Goal: Task Accomplishment & Management: Complete application form

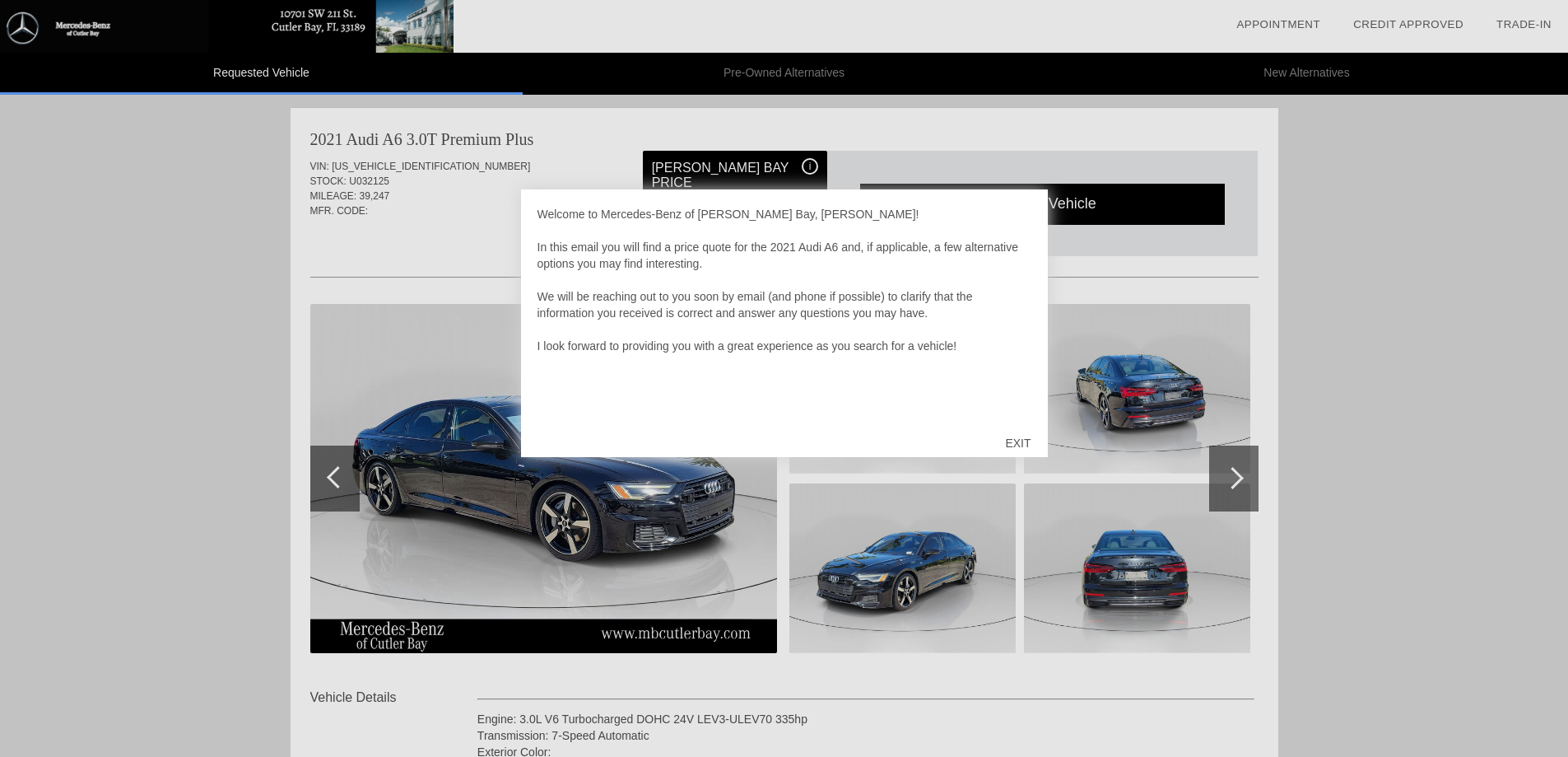
click at [1235, 494] on div at bounding box center [784, 378] width 1568 height 757
click at [389, 353] on div at bounding box center [784, 378] width 1568 height 757
click at [1022, 438] on div "EXIT" at bounding box center [1017, 443] width 58 height 50
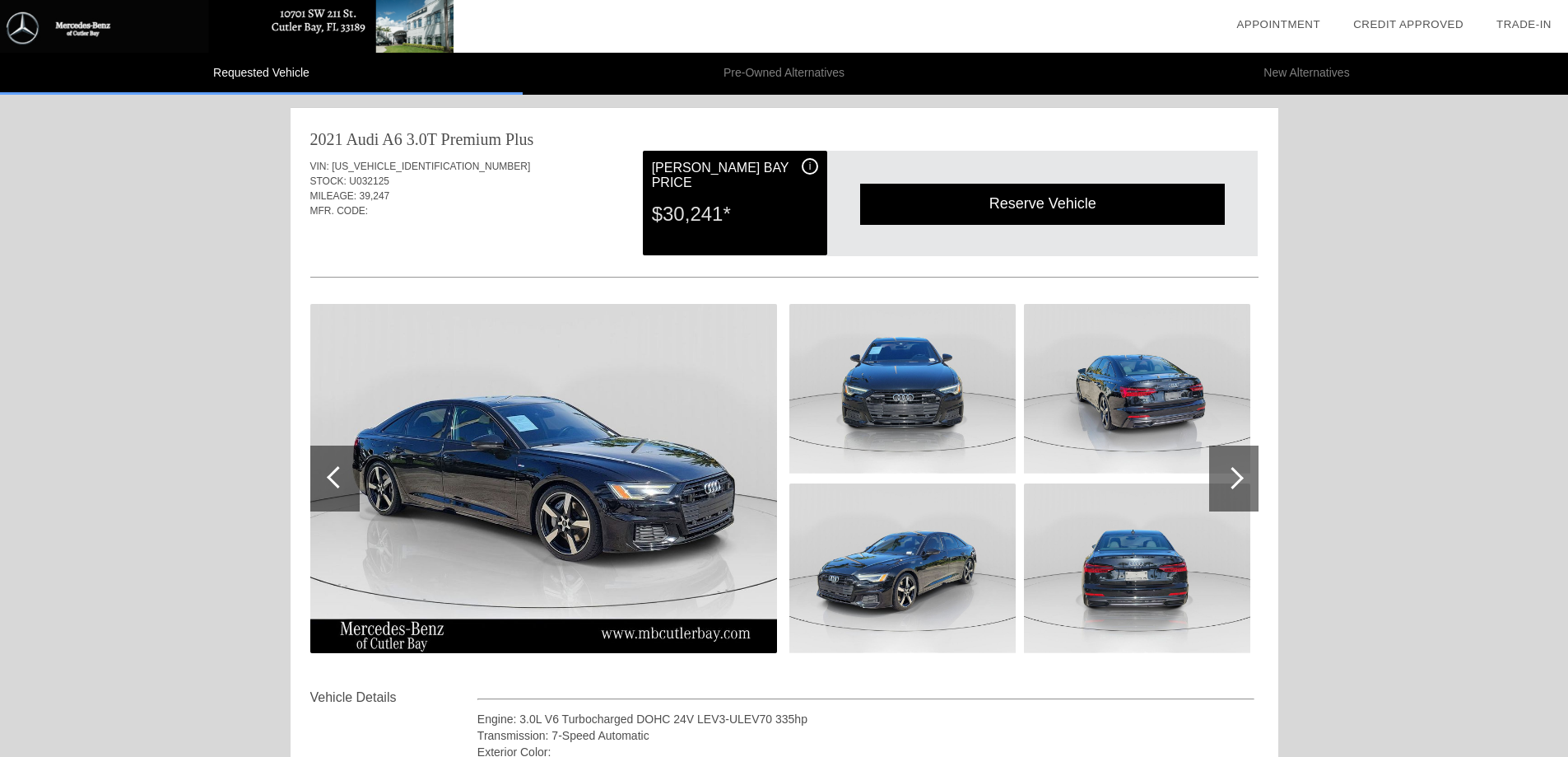
click at [545, 393] on img at bounding box center [543, 478] width 467 height 349
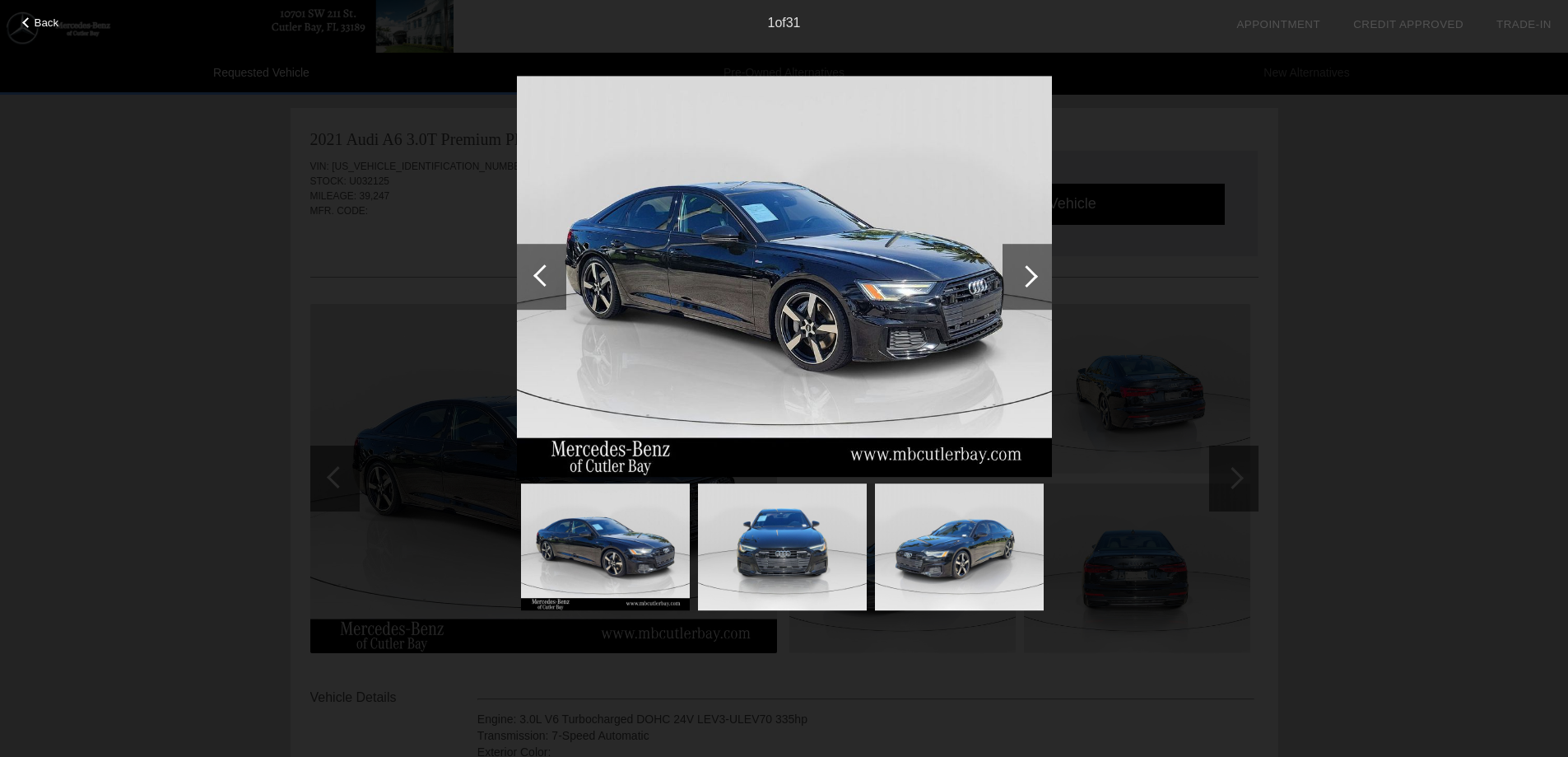
click at [1040, 274] on div at bounding box center [1028, 277] width 50 height 66
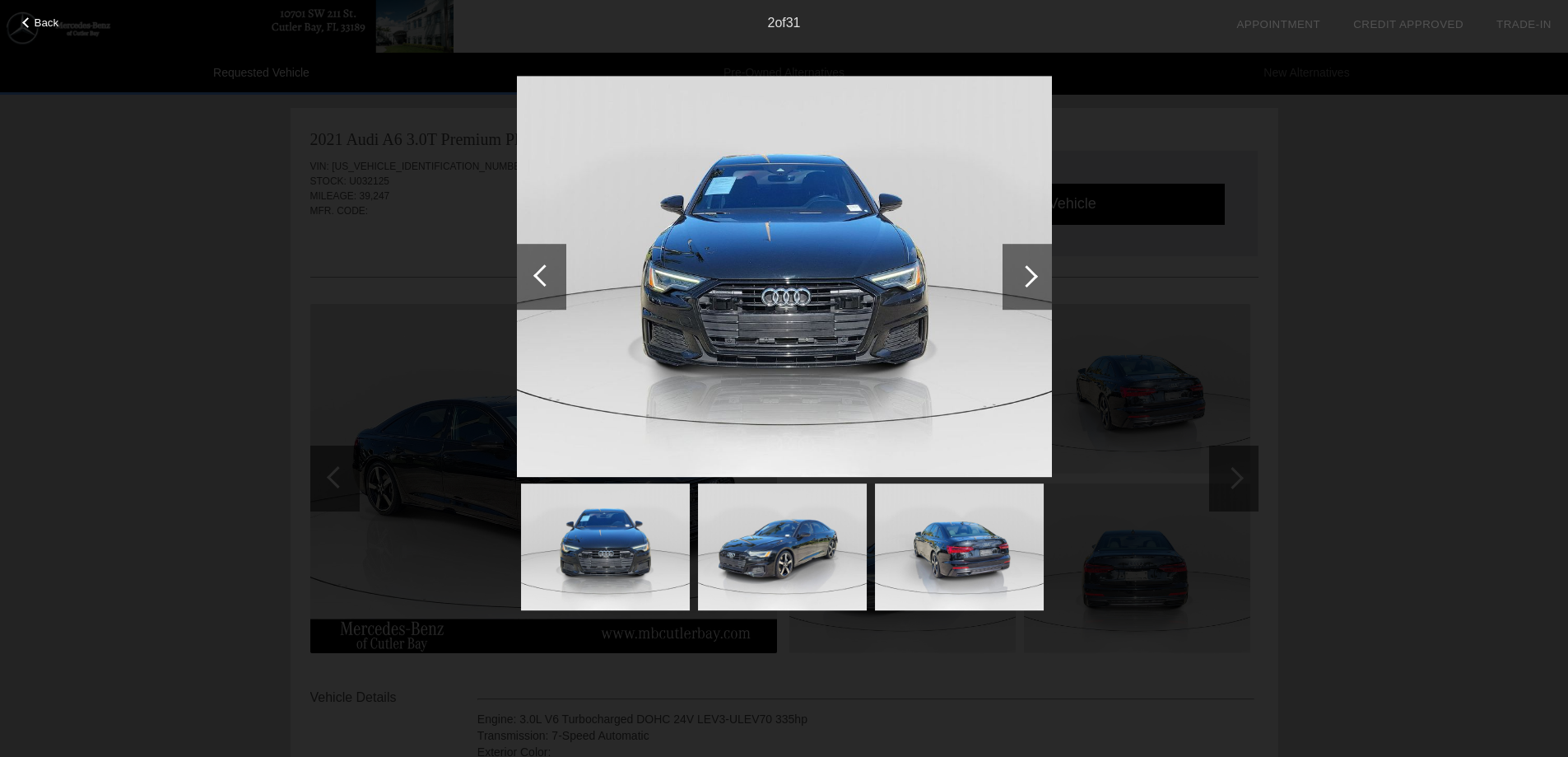
click at [1037, 275] on div at bounding box center [1028, 277] width 50 height 66
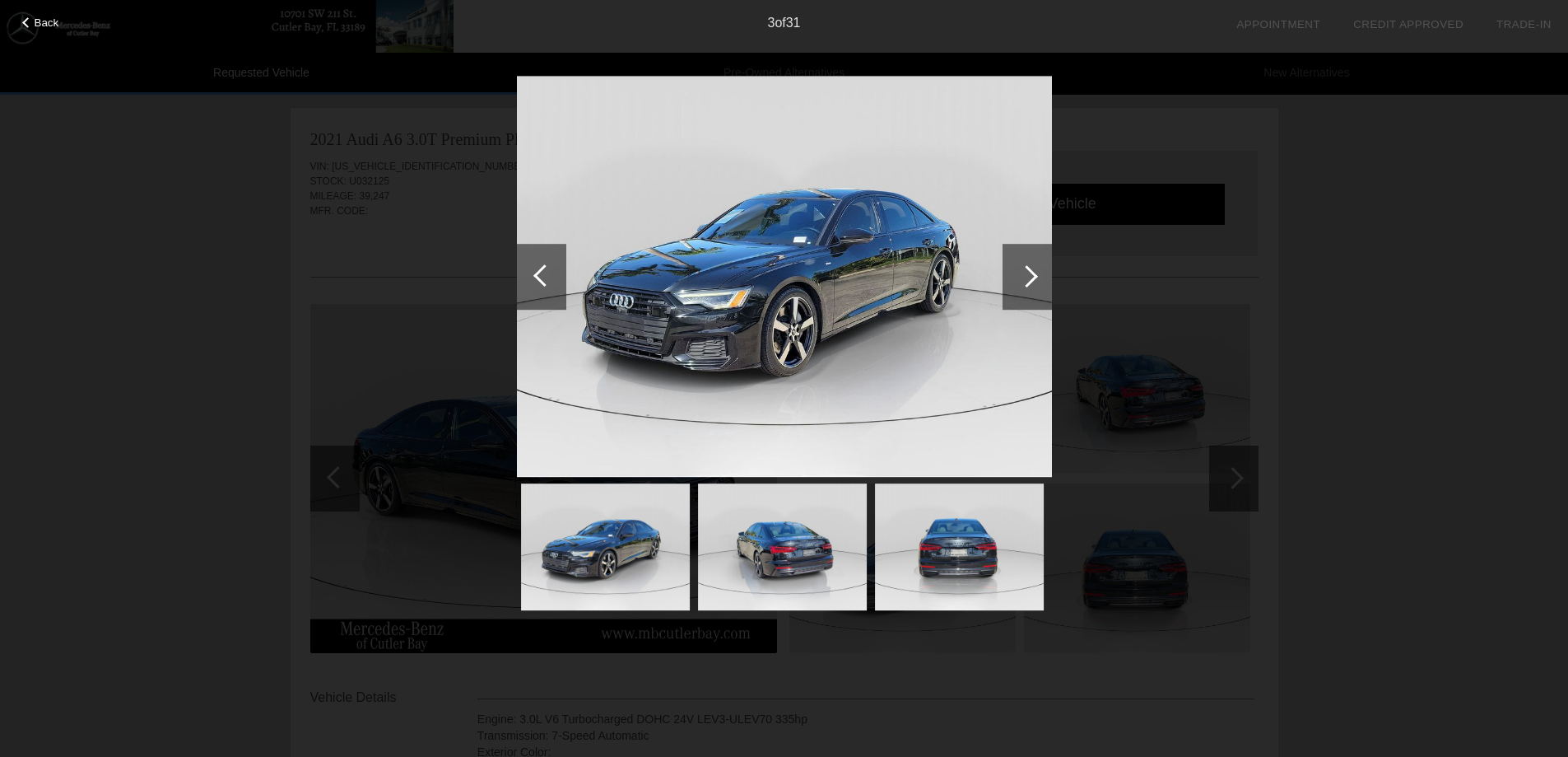
click at [1036, 275] on div at bounding box center [1027, 276] width 22 height 22
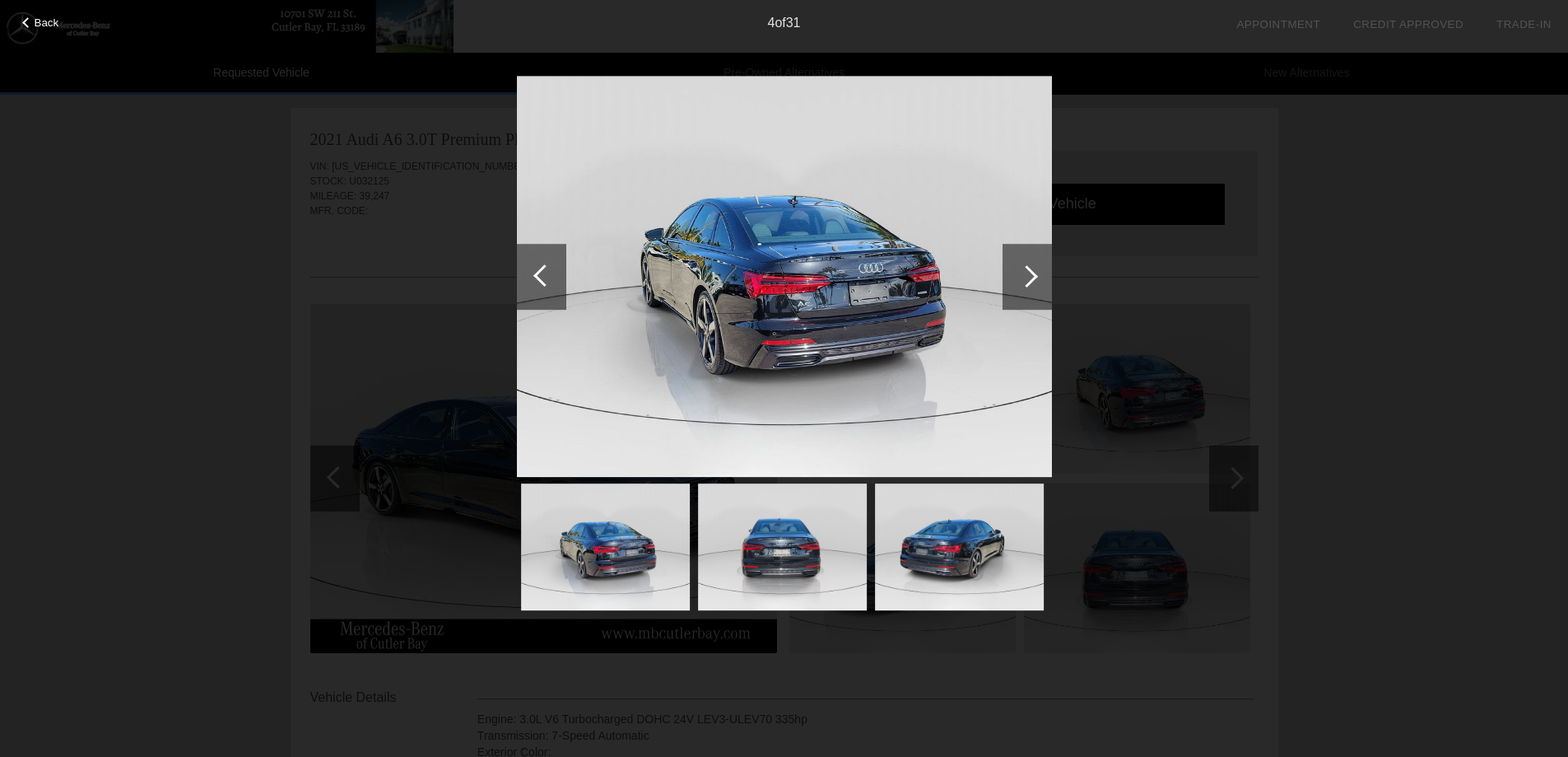
click at [1036, 275] on div at bounding box center [1027, 276] width 22 height 22
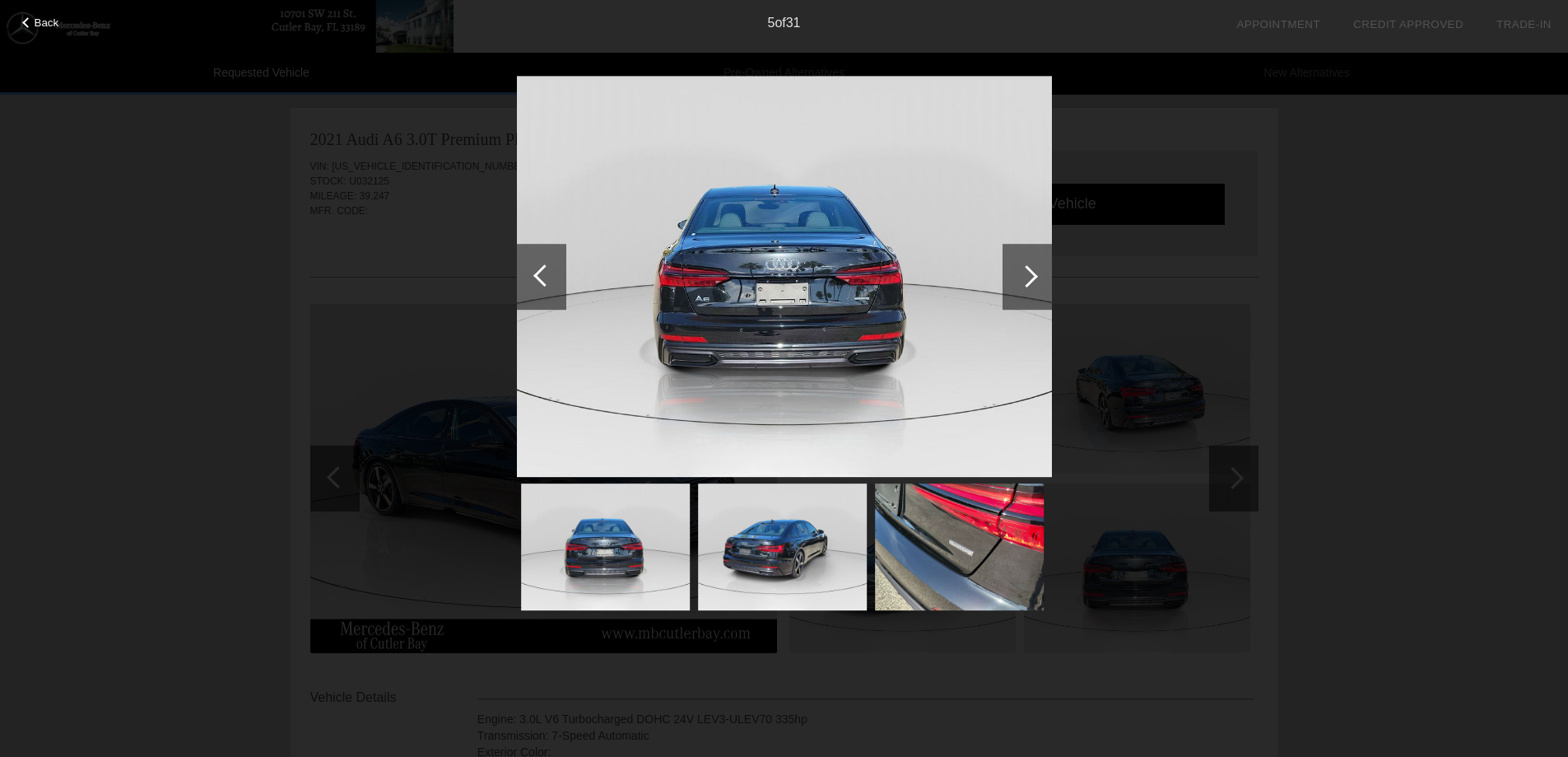
click at [1036, 275] on div at bounding box center [1027, 276] width 22 height 22
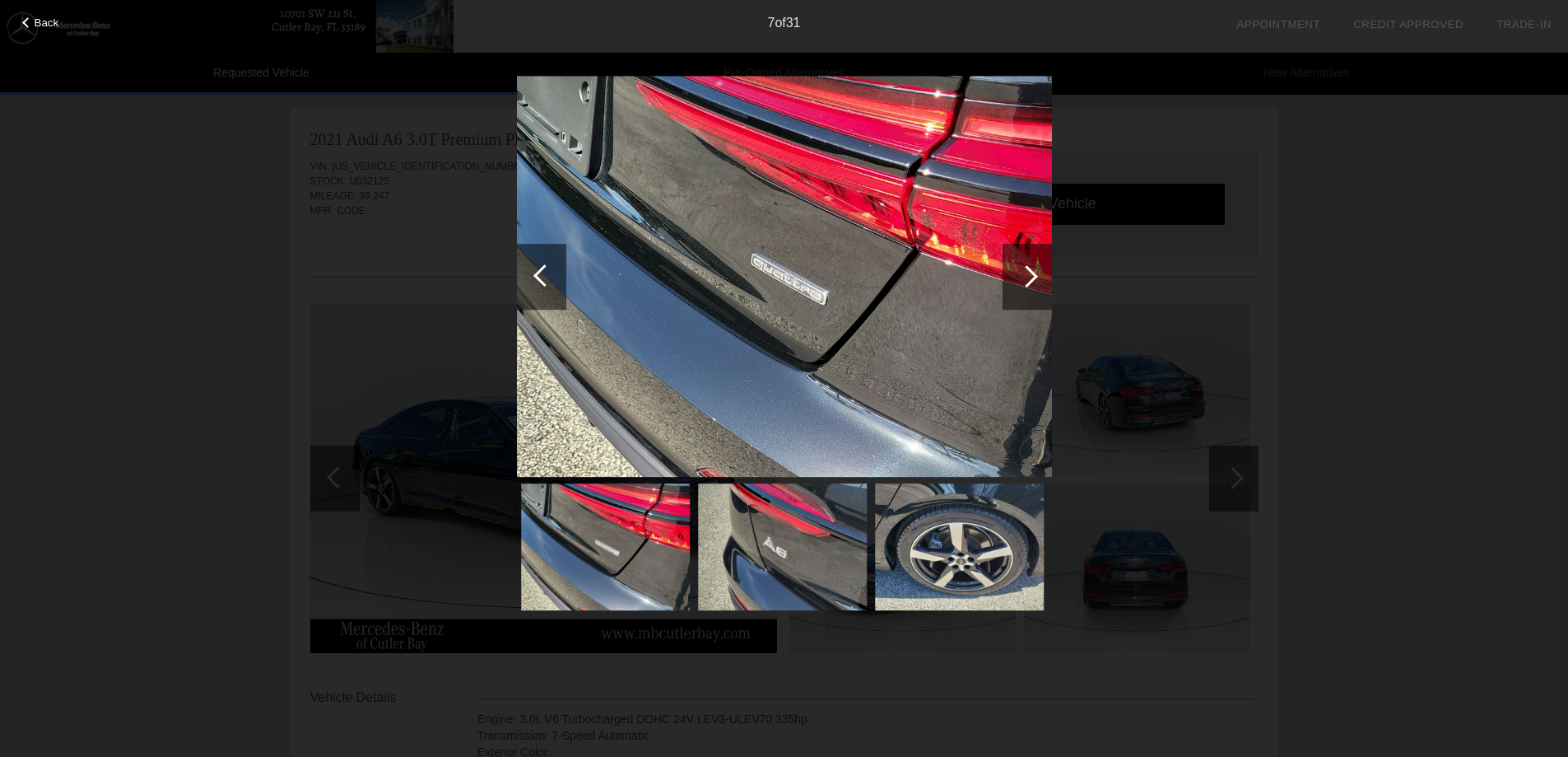
click at [1036, 275] on div at bounding box center [1027, 276] width 22 height 22
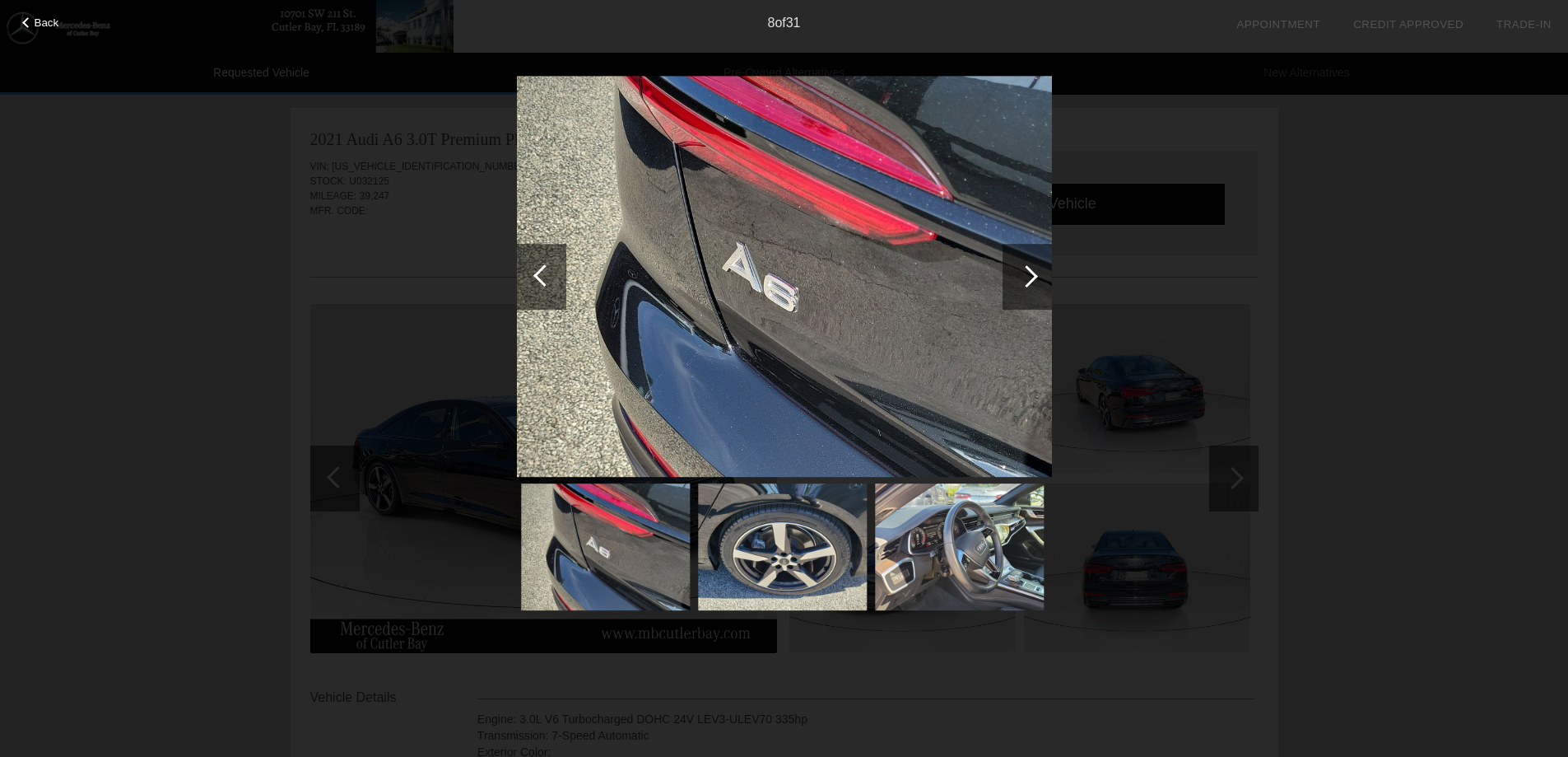
click at [1036, 275] on div at bounding box center [1027, 276] width 22 height 22
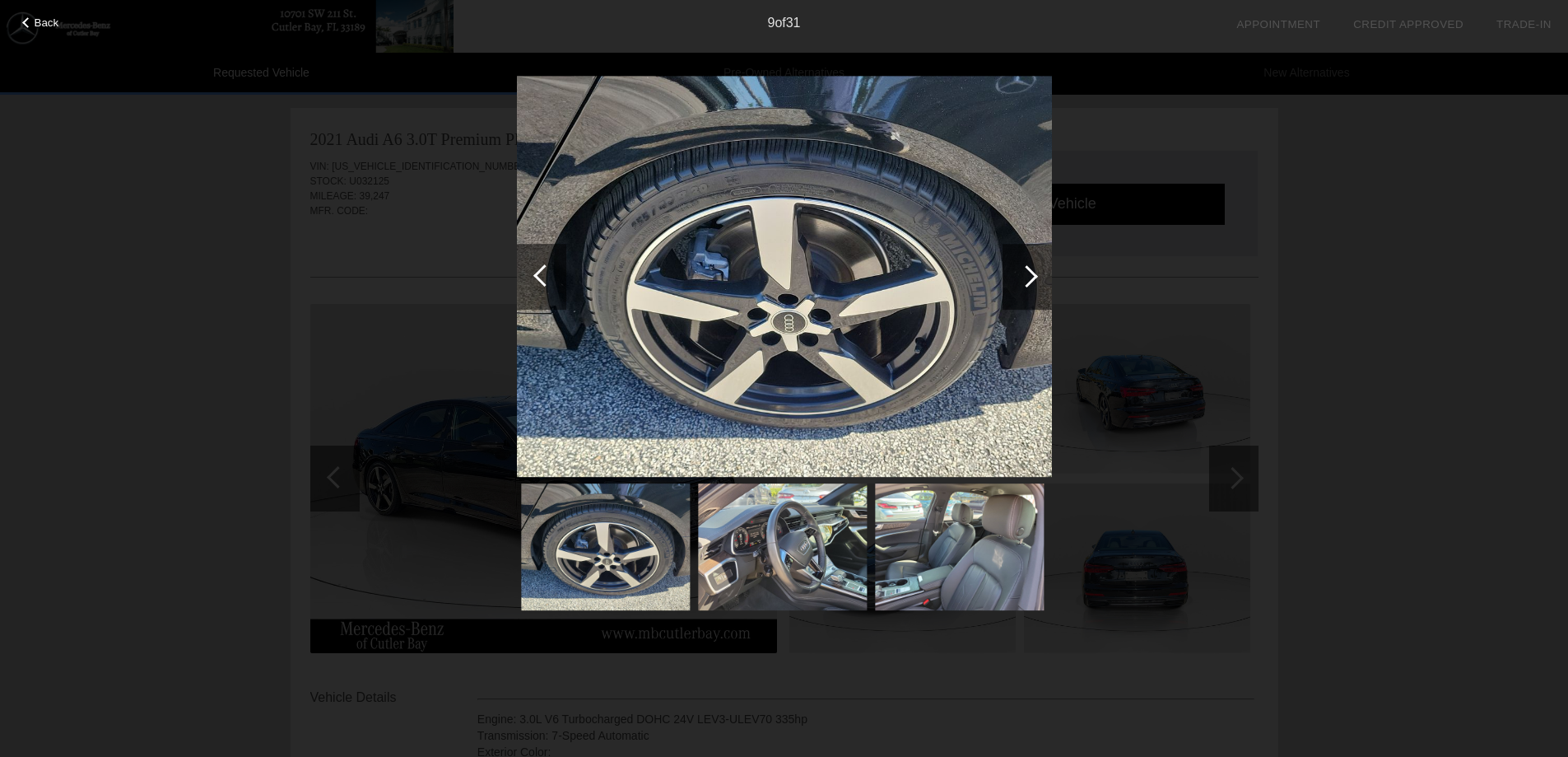
click at [1036, 275] on div at bounding box center [1027, 276] width 22 height 22
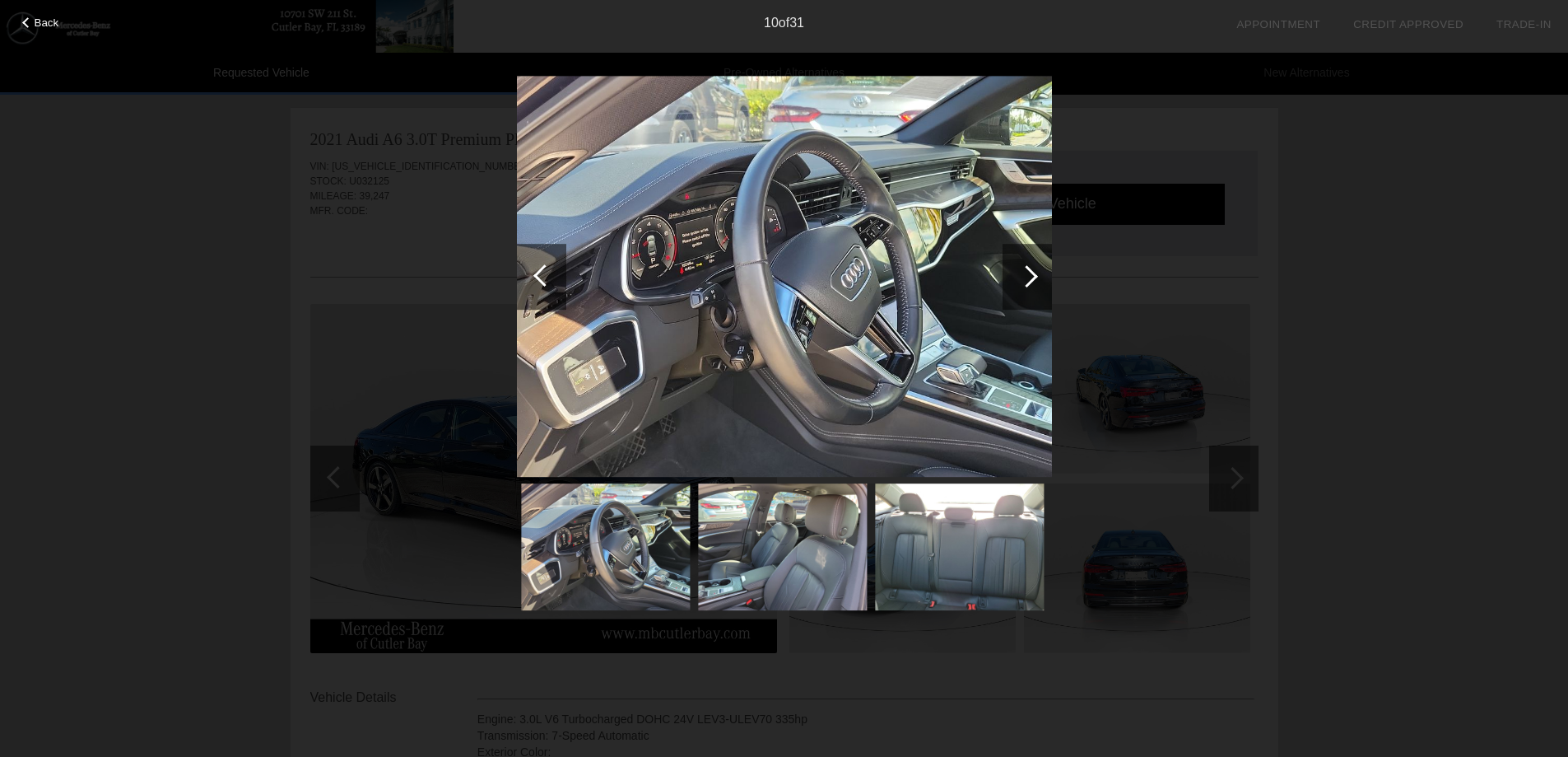
click at [1036, 275] on div at bounding box center [1027, 276] width 22 height 22
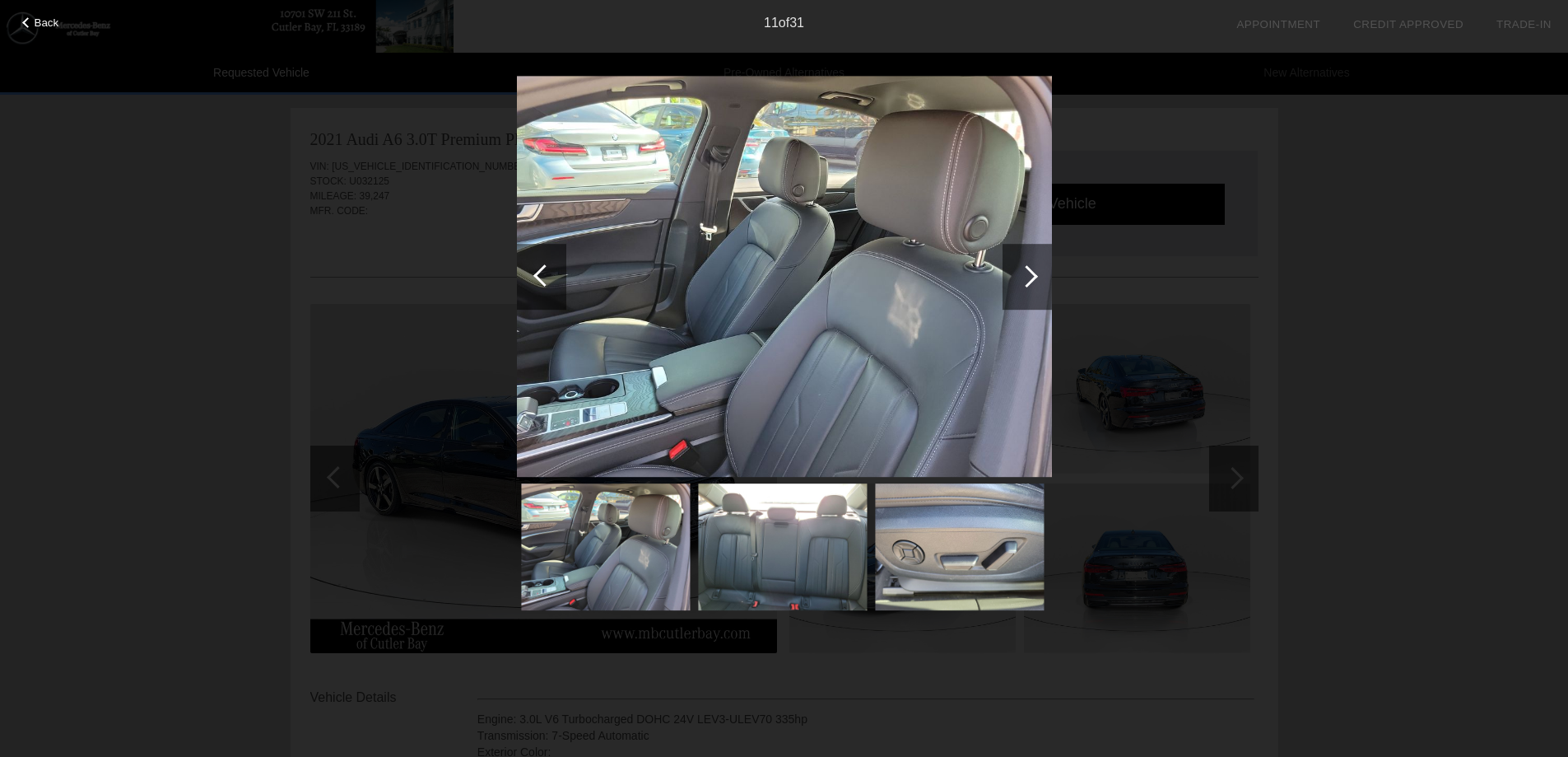
click at [1032, 277] on div at bounding box center [1027, 276] width 22 height 22
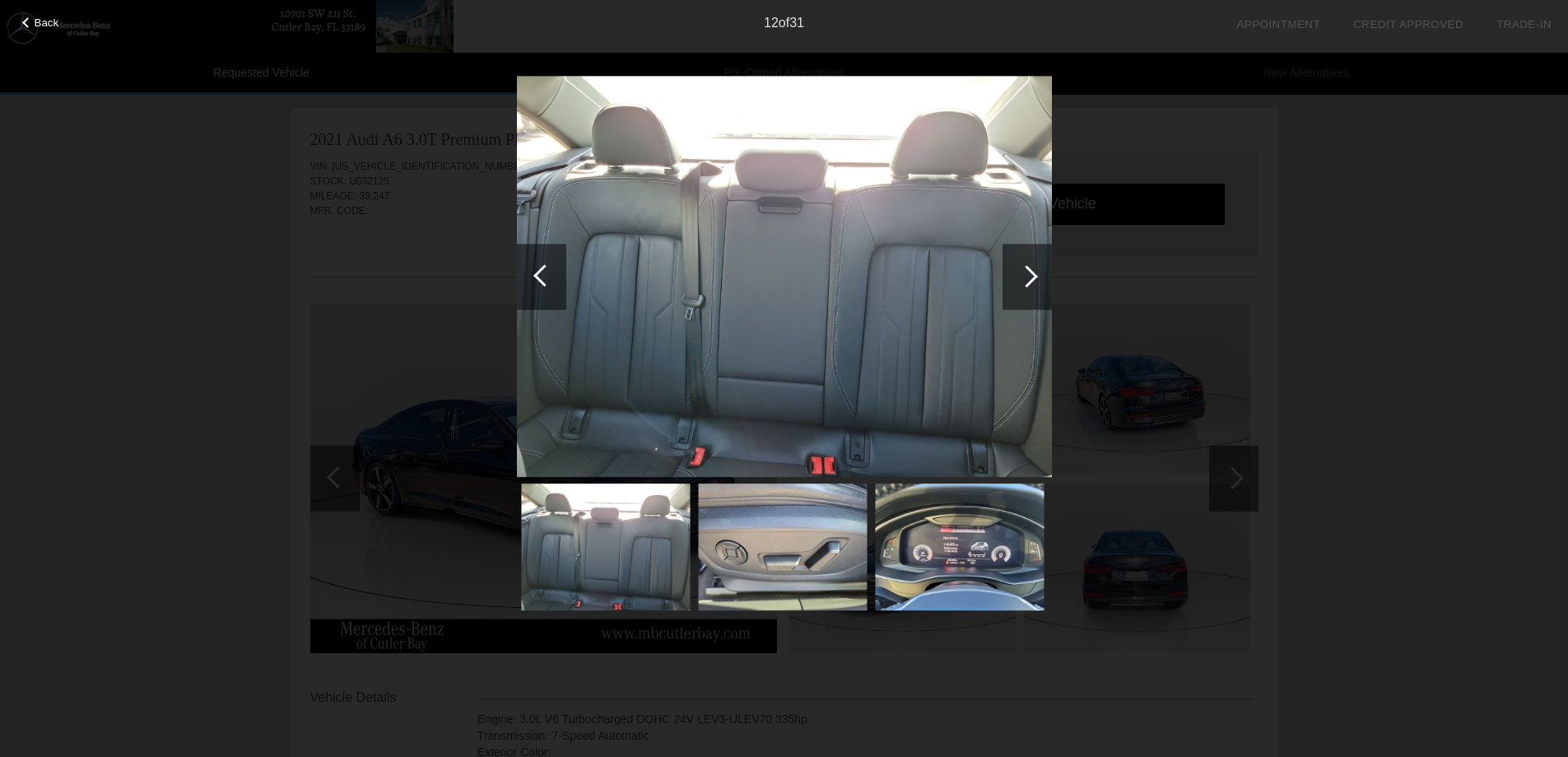
click at [1028, 277] on div at bounding box center [1027, 276] width 22 height 22
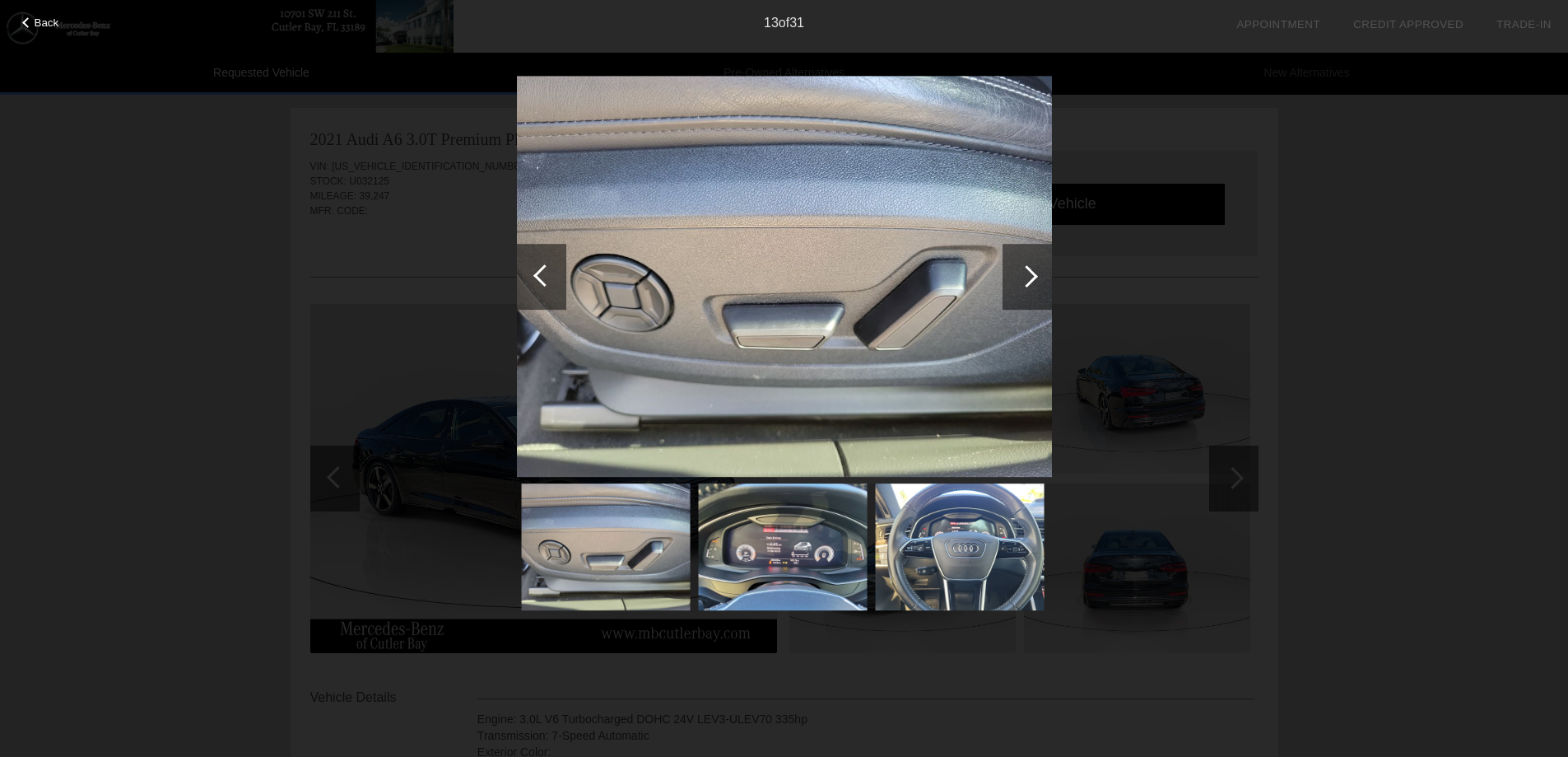
click at [1026, 277] on div at bounding box center [1027, 276] width 22 height 22
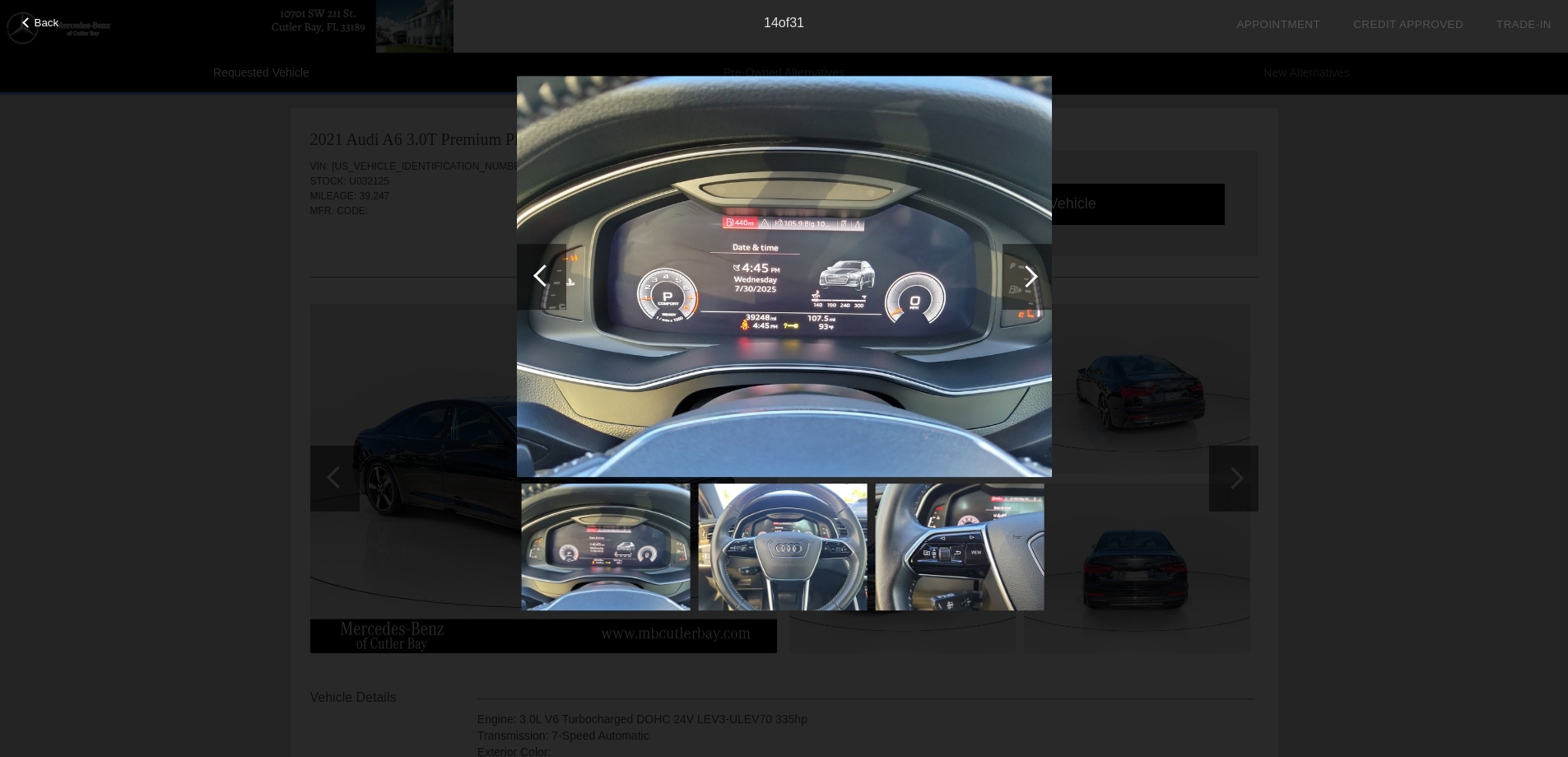
click at [1023, 278] on div at bounding box center [1027, 276] width 22 height 22
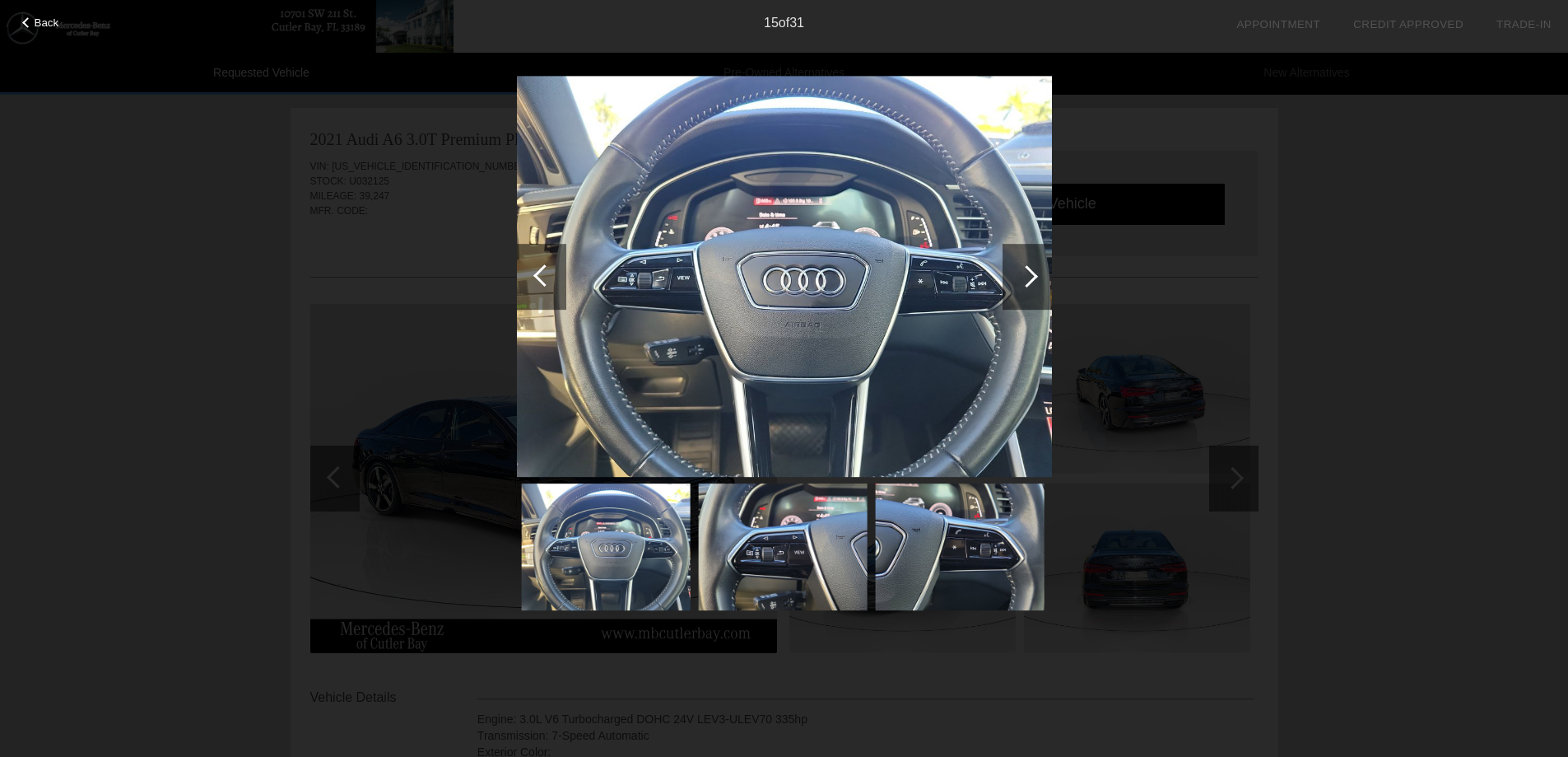
click at [1023, 278] on div at bounding box center [1027, 276] width 22 height 22
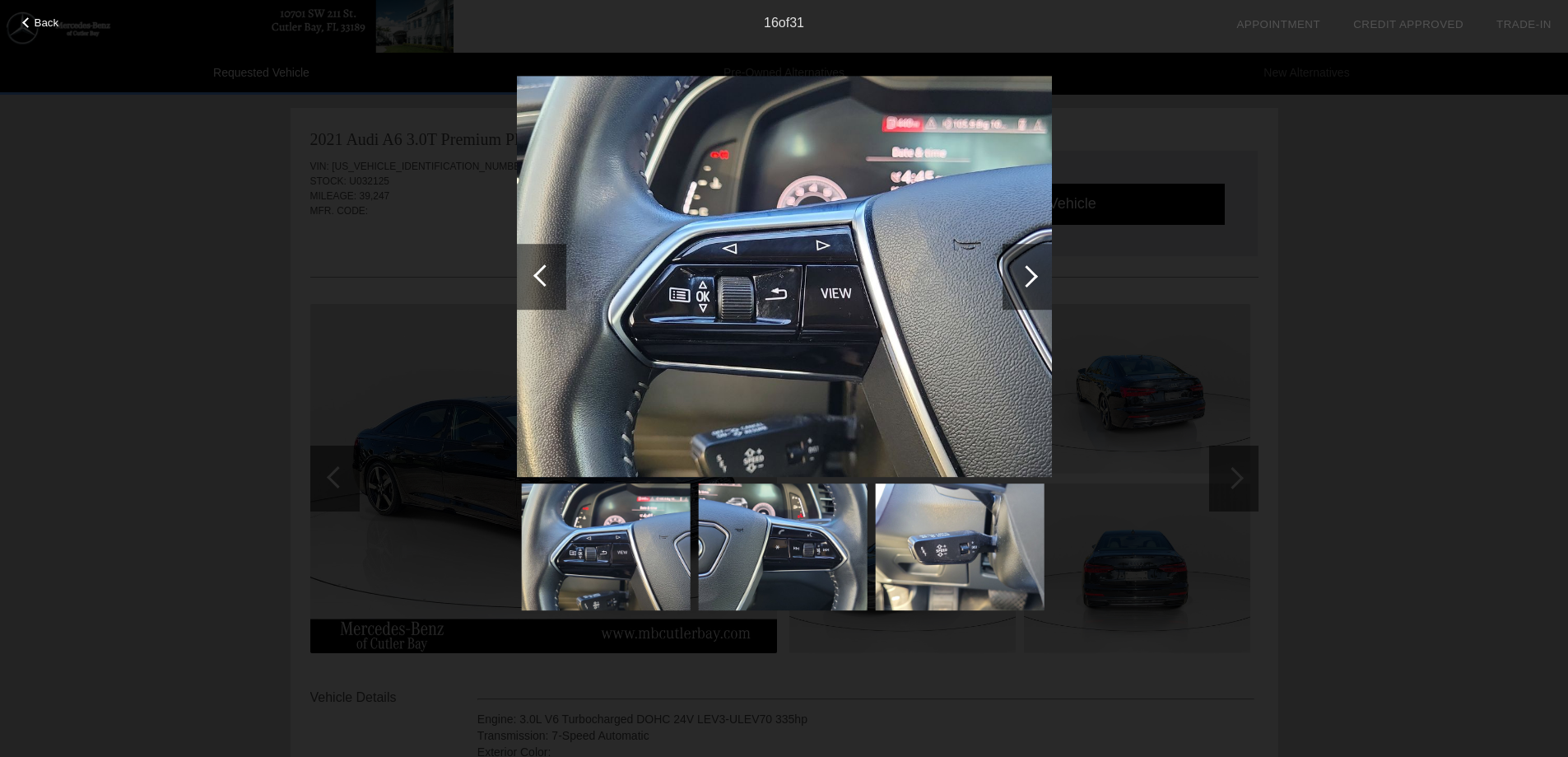
click at [1023, 278] on div at bounding box center [1027, 276] width 22 height 22
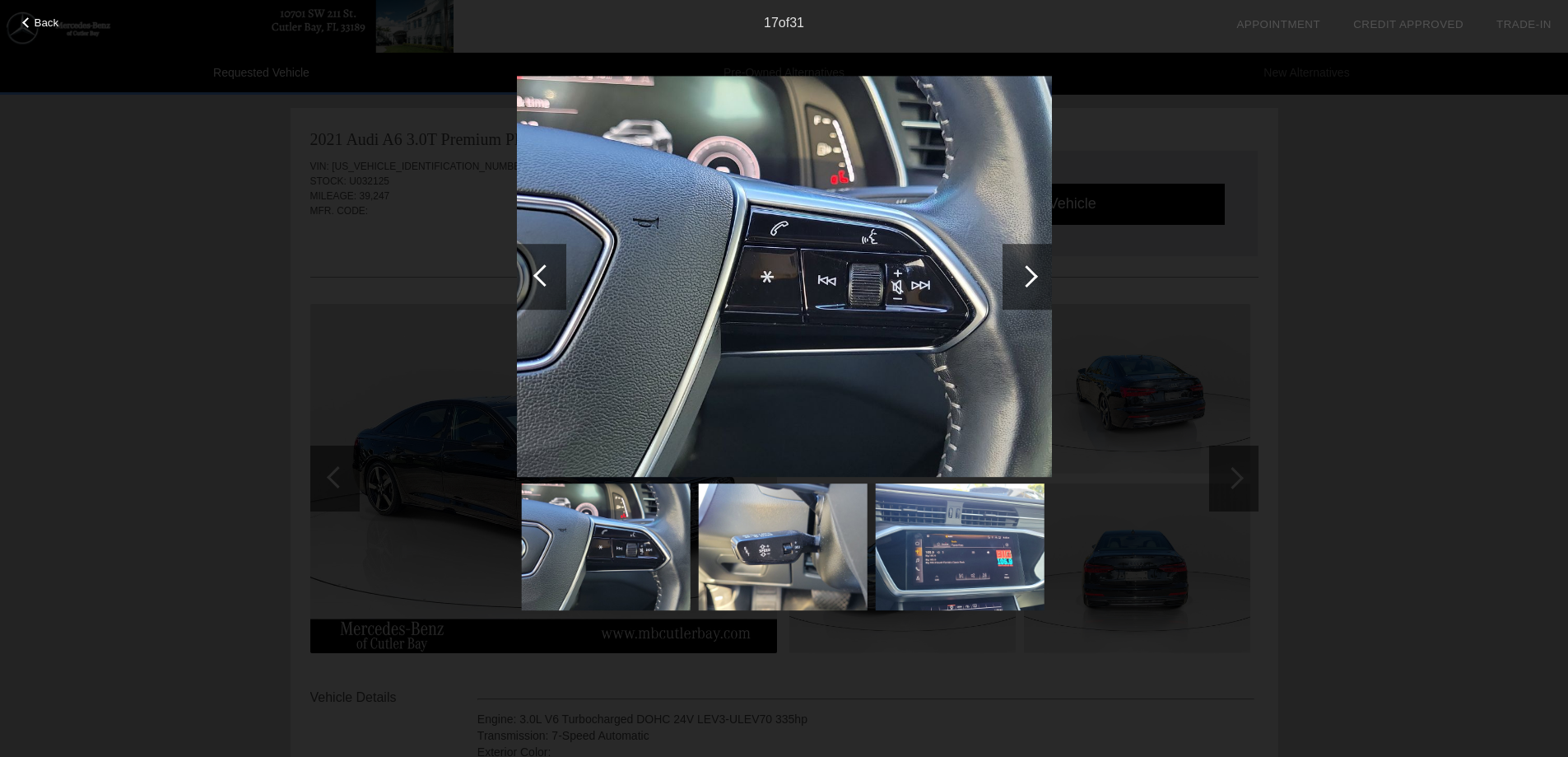
click at [1023, 278] on div at bounding box center [1027, 276] width 22 height 22
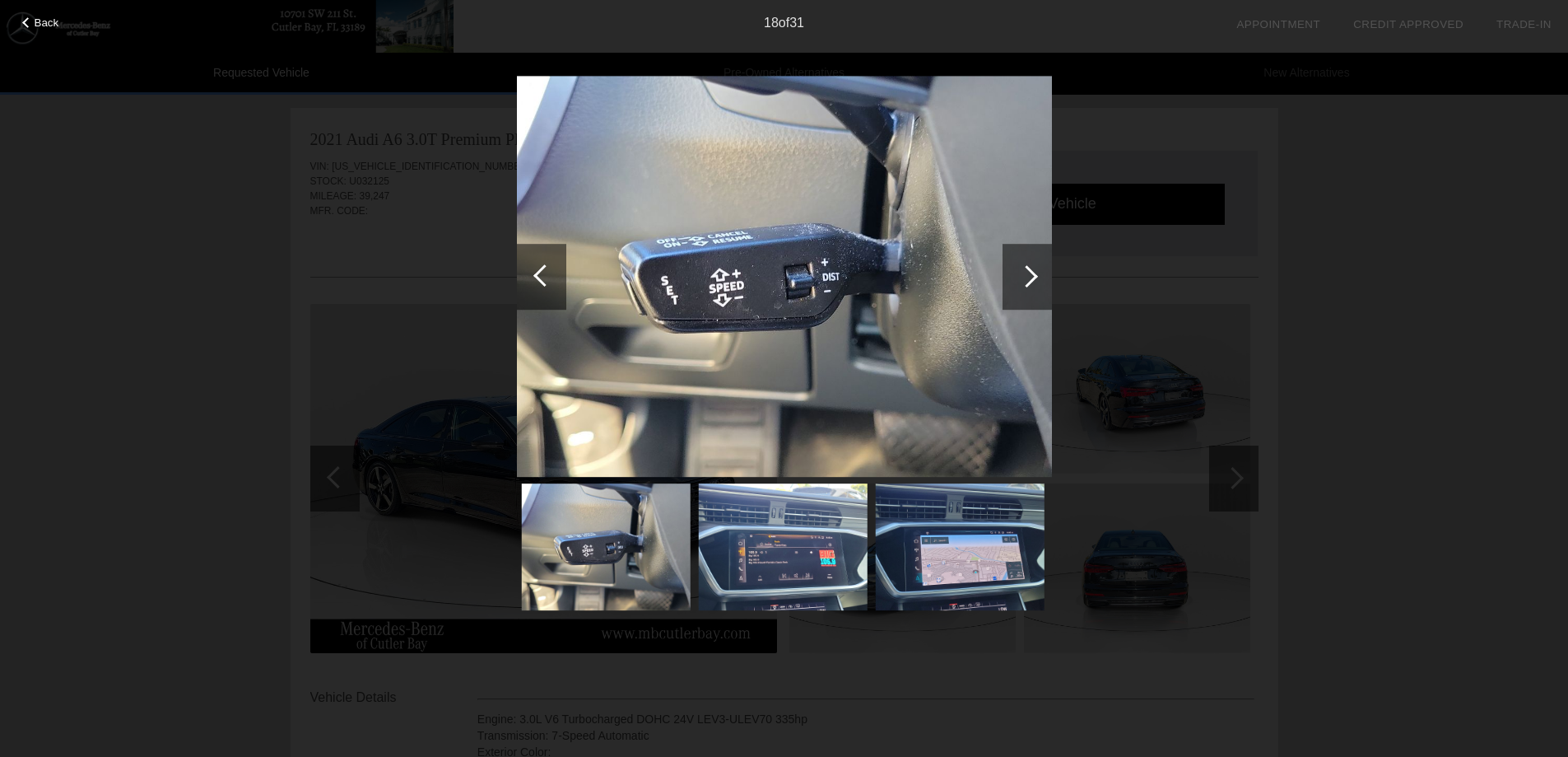
click at [1023, 278] on div at bounding box center [1027, 276] width 22 height 22
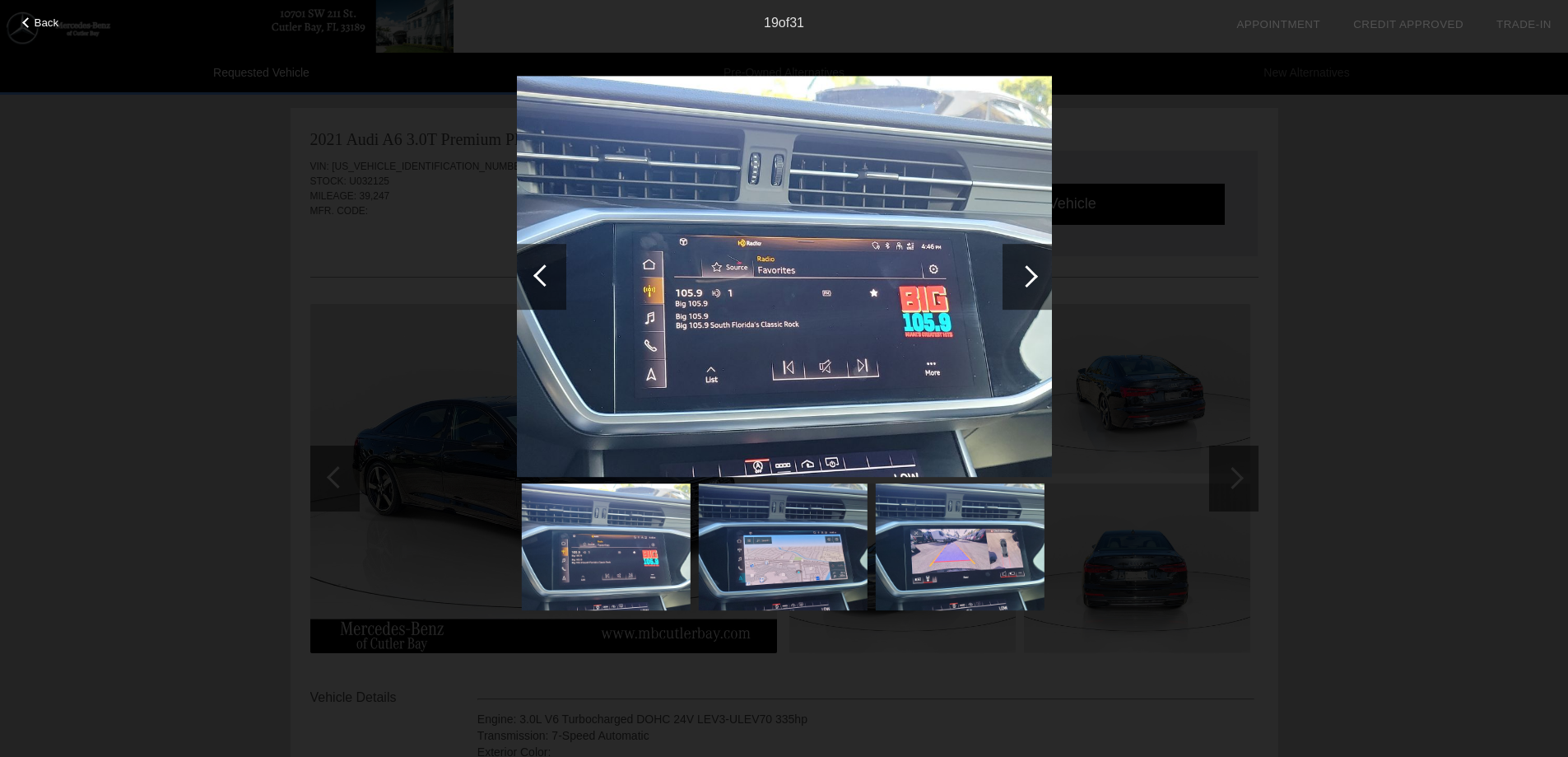
click at [1023, 278] on div at bounding box center [1027, 276] width 22 height 22
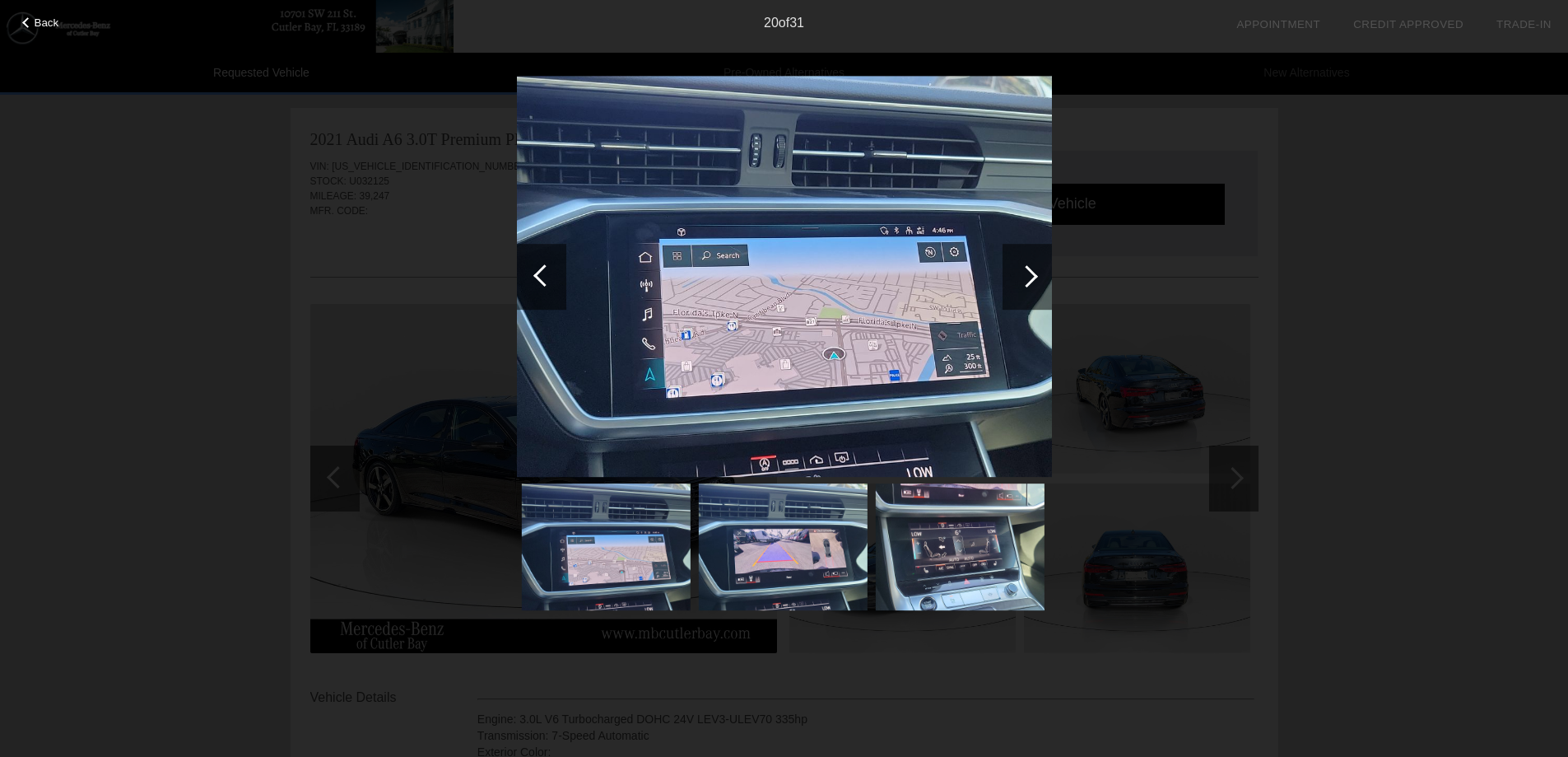
click at [1023, 278] on div at bounding box center [1027, 276] width 22 height 22
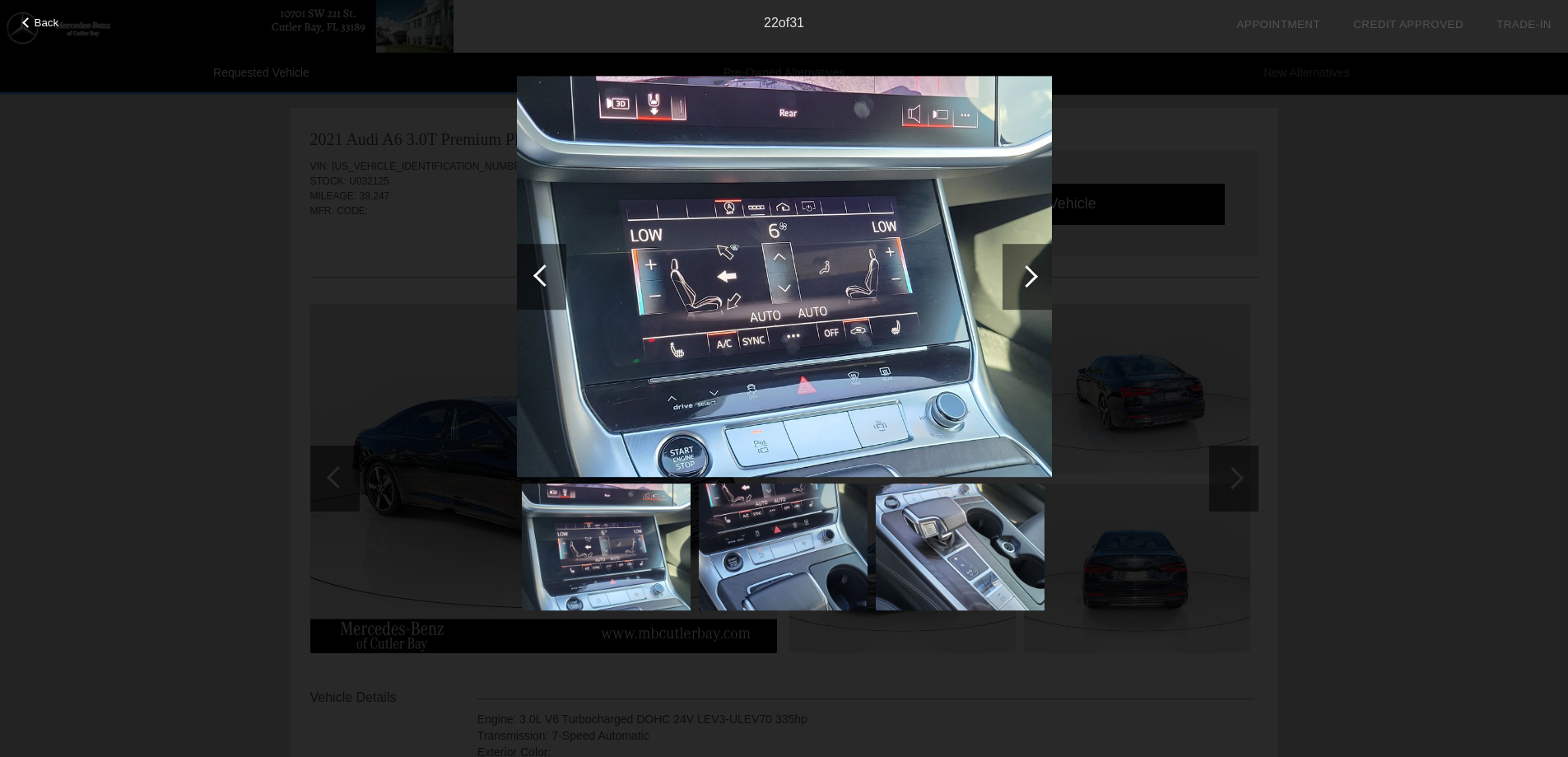
click at [1023, 278] on div at bounding box center [1027, 276] width 22 height 22
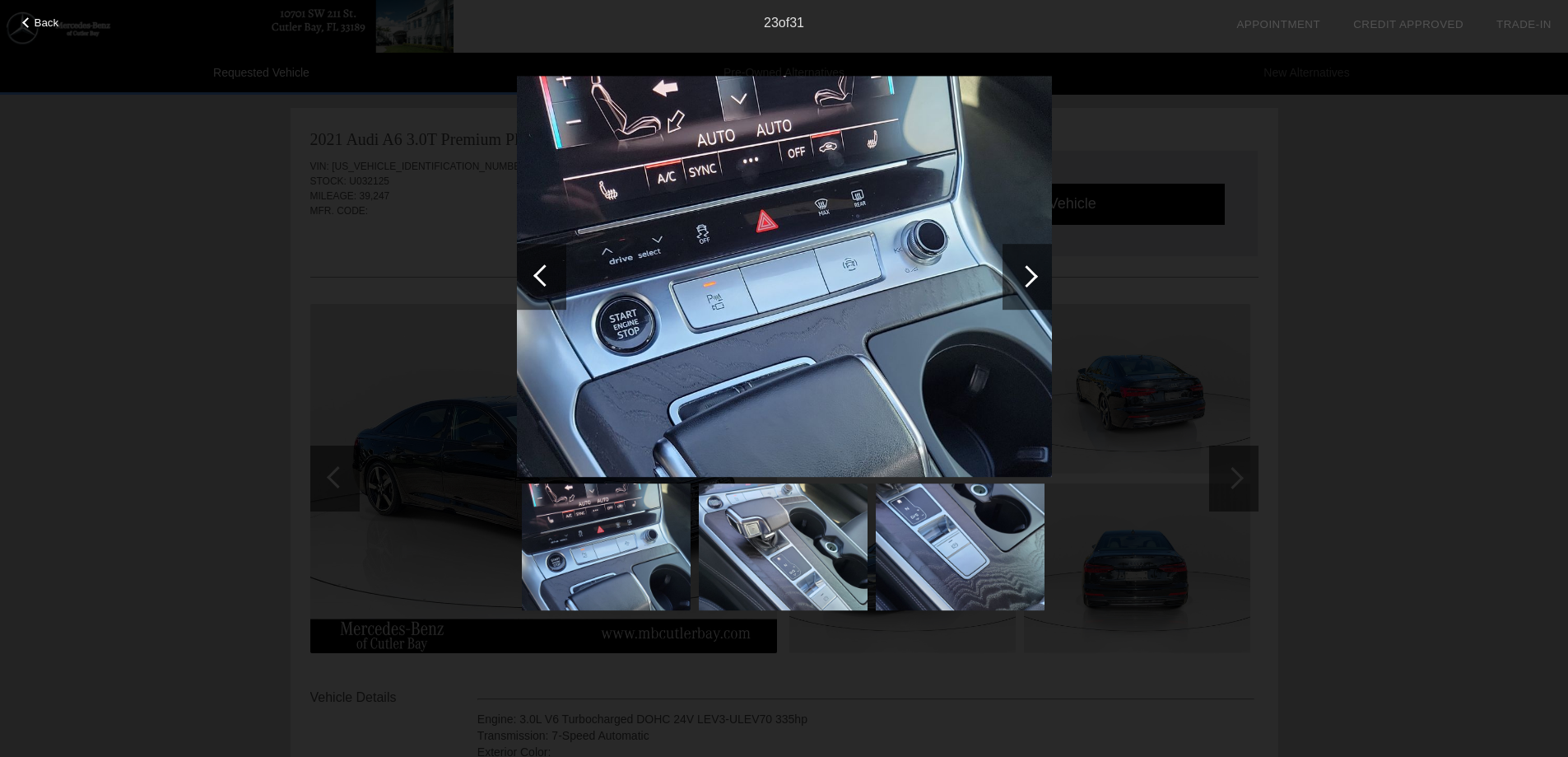
click at [1023, 278] on div at bounding box center [1027, 276] width 22 height 22
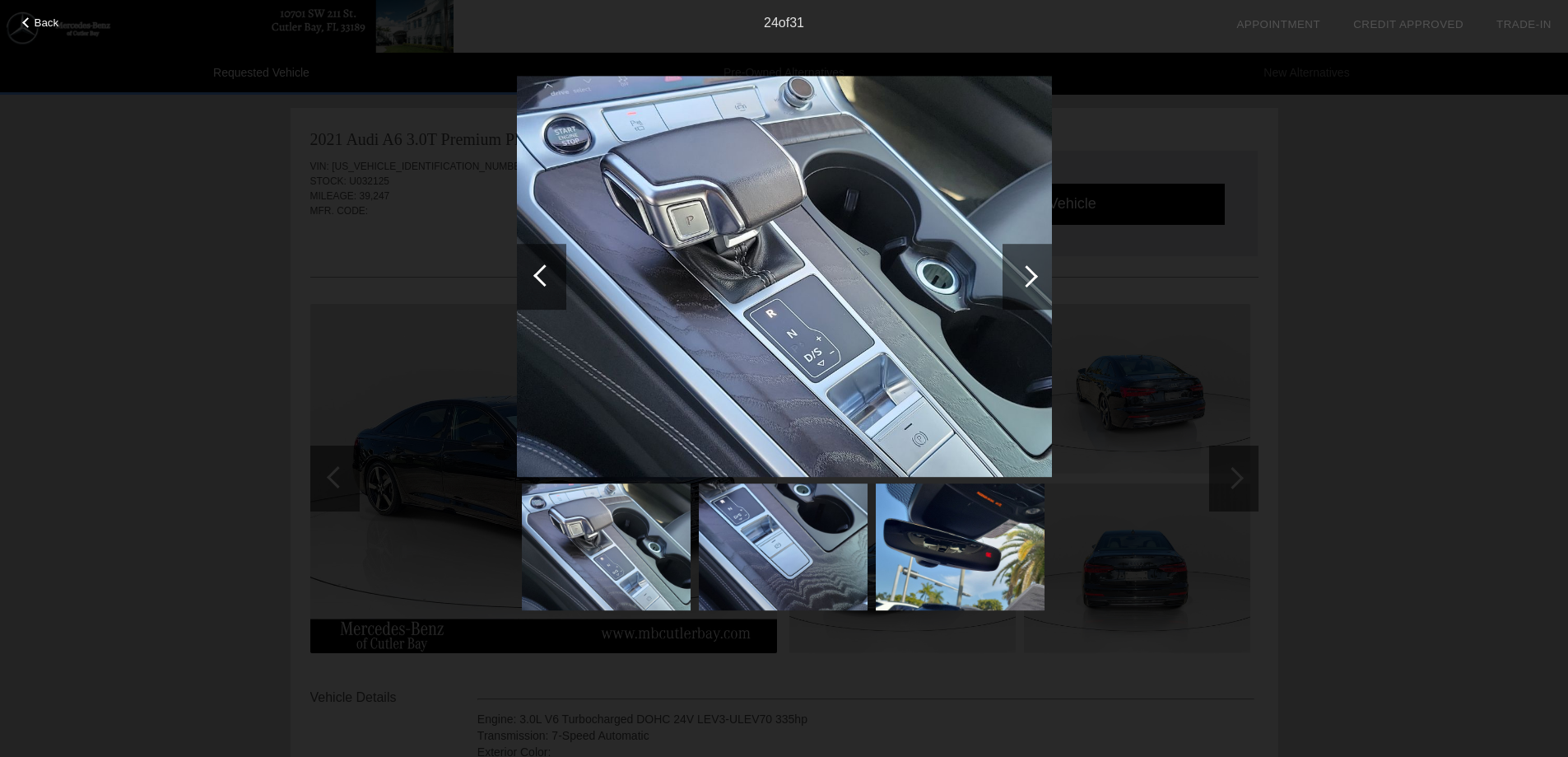
click at [1390, 261] on div "Back 24 of 31" at bounding box center [784, 378] width 1568 height 757
click at [1029, 279] on div at bounding box center [1027, 276] width 22 height 22
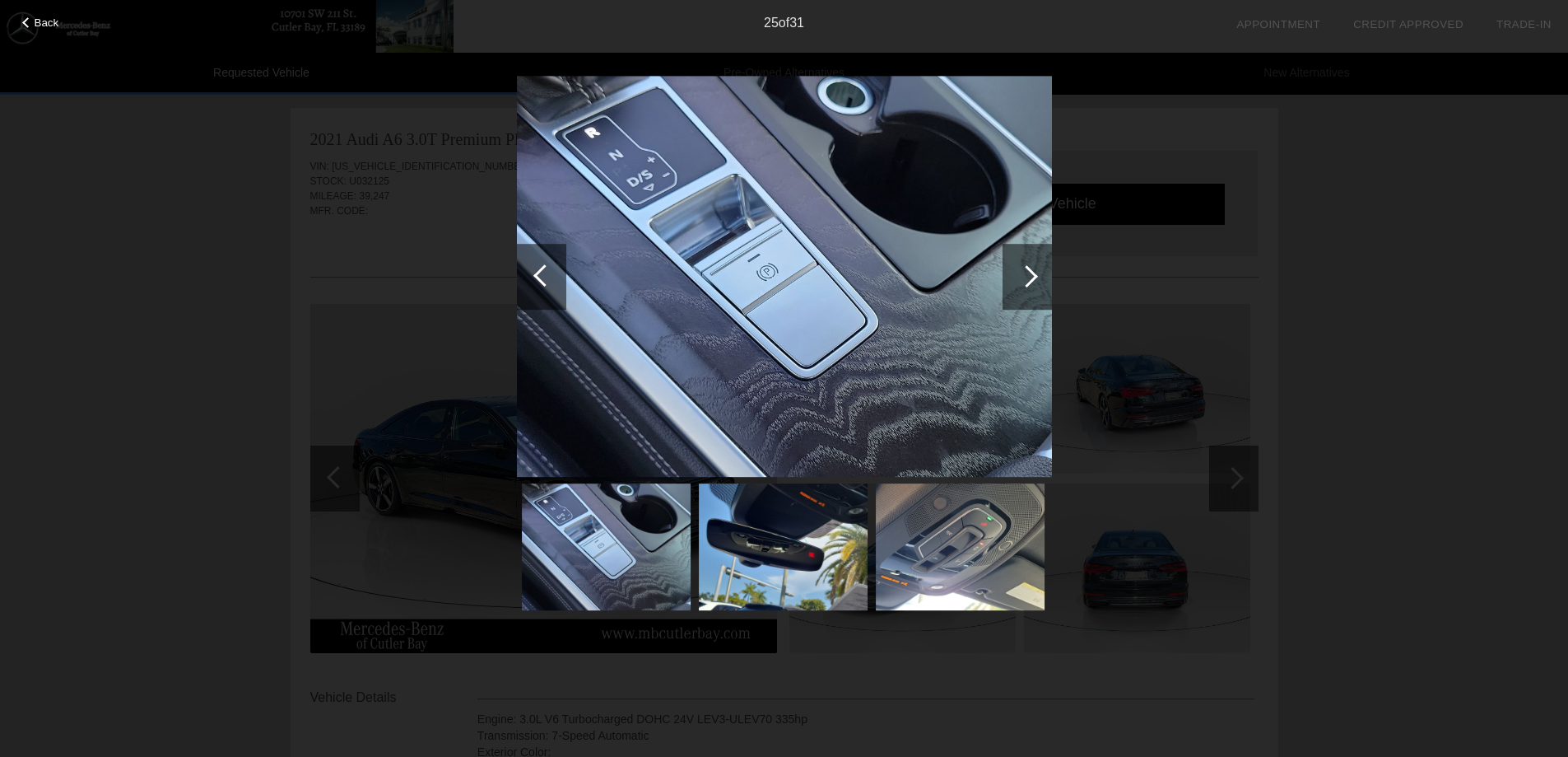
click at [1029, 279] on div at bounding box center [1027, 276] width 22 height 22
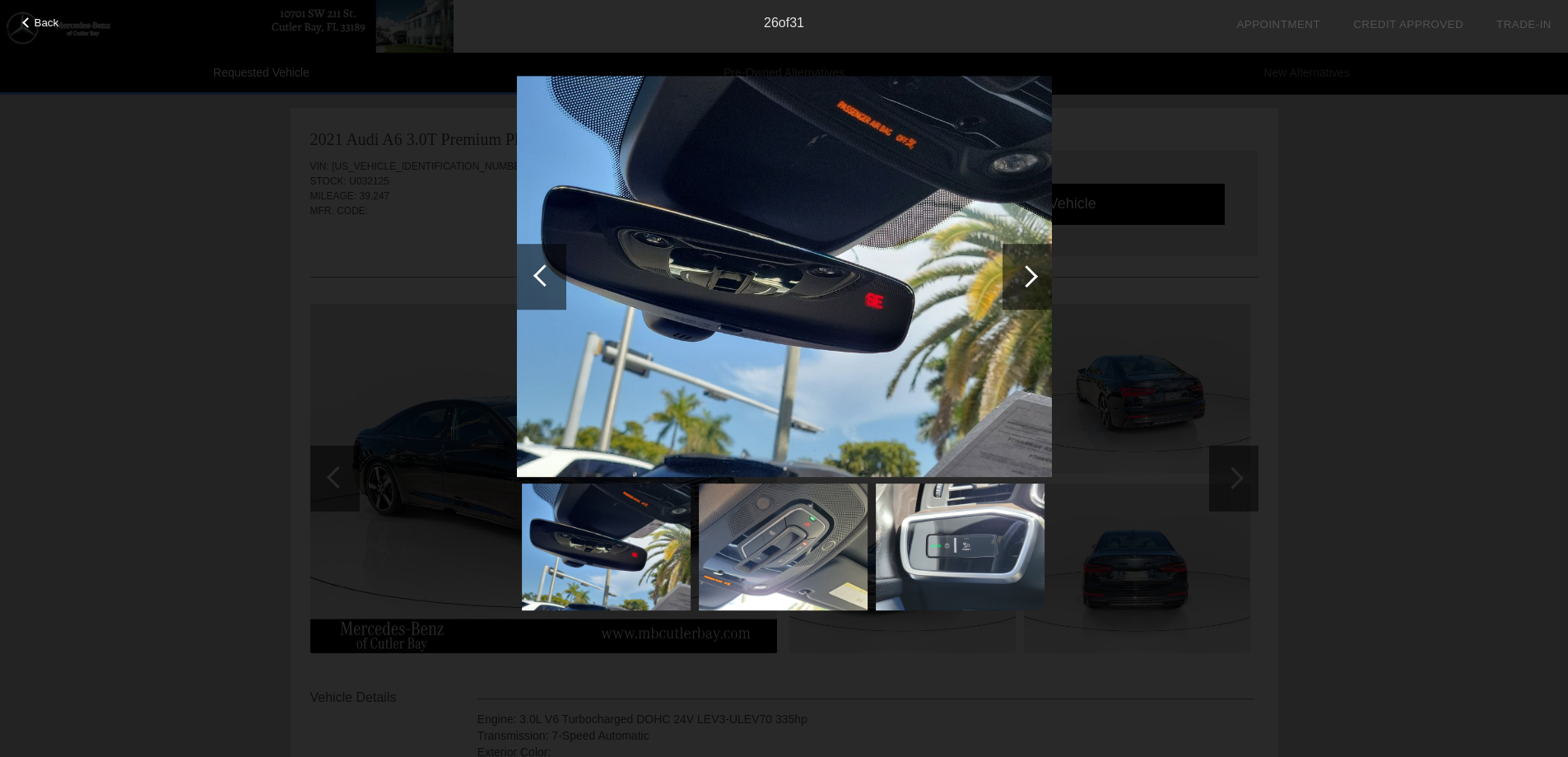
click at [1029, 279] on div at bounding box center [1027, 276] width 22 height 22
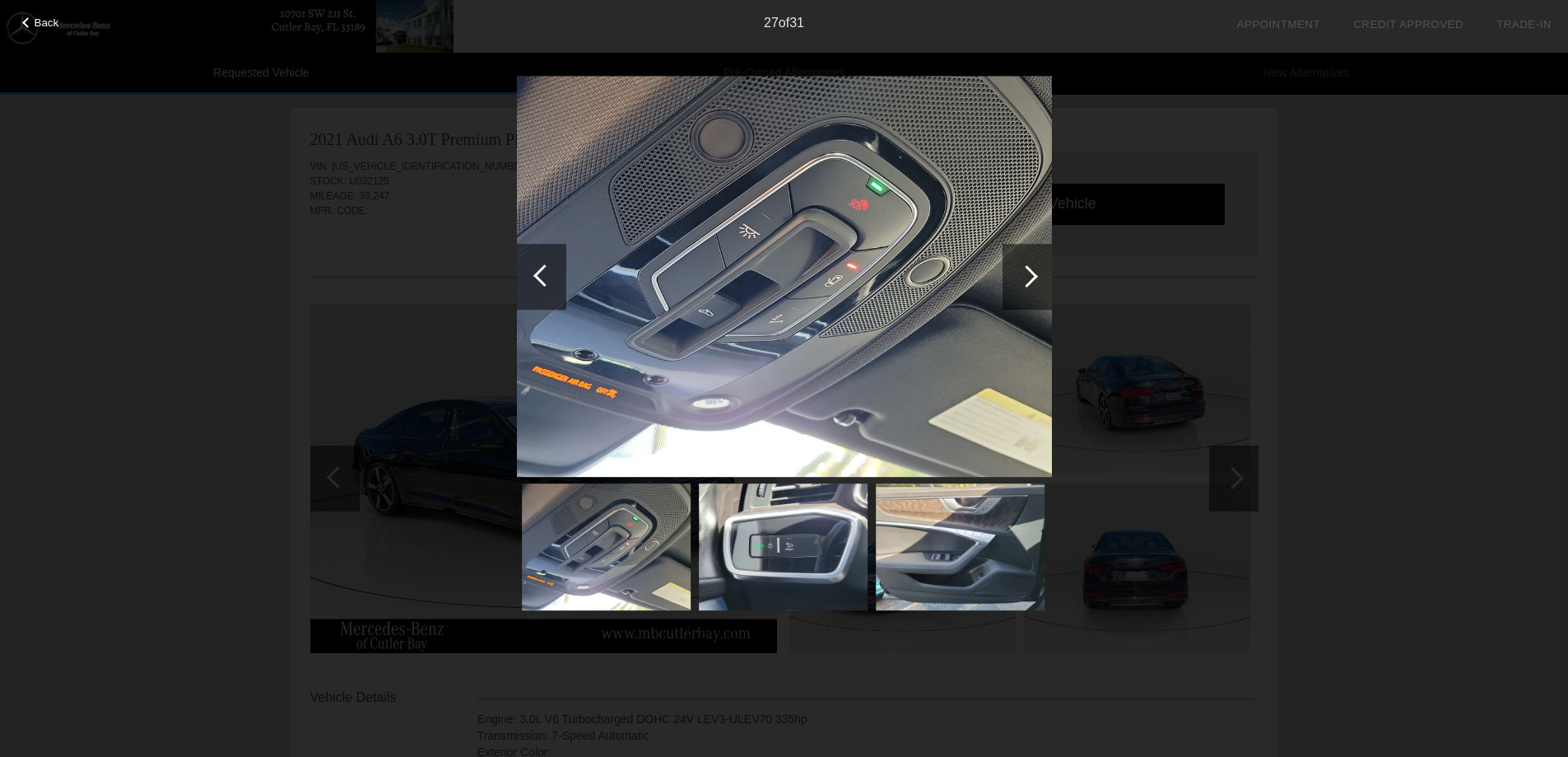
click at [1029, 279] on div at bounding box center [1027, 276] width 22 height 22
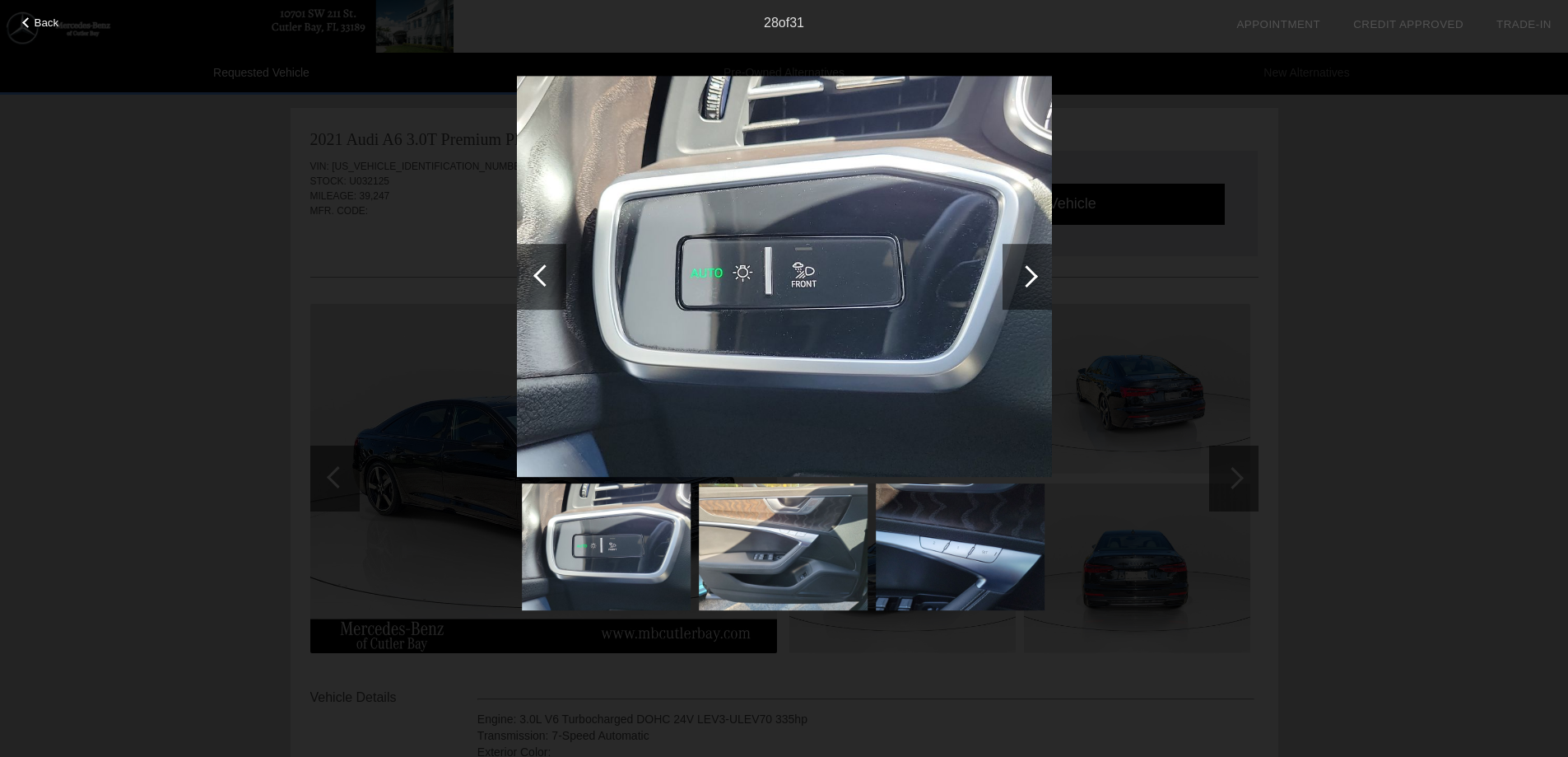
click at [1287, 490] on div "Back 28 of 31" at bounding box center [784, 378] width 1568 height 757
click at [1430, 438] on div "Back 28 of 31" at bounding box center [784, 378] width 1568 height 757
click at [1041, 283] on div at bounding box center [1028, 277] width 50 height 66
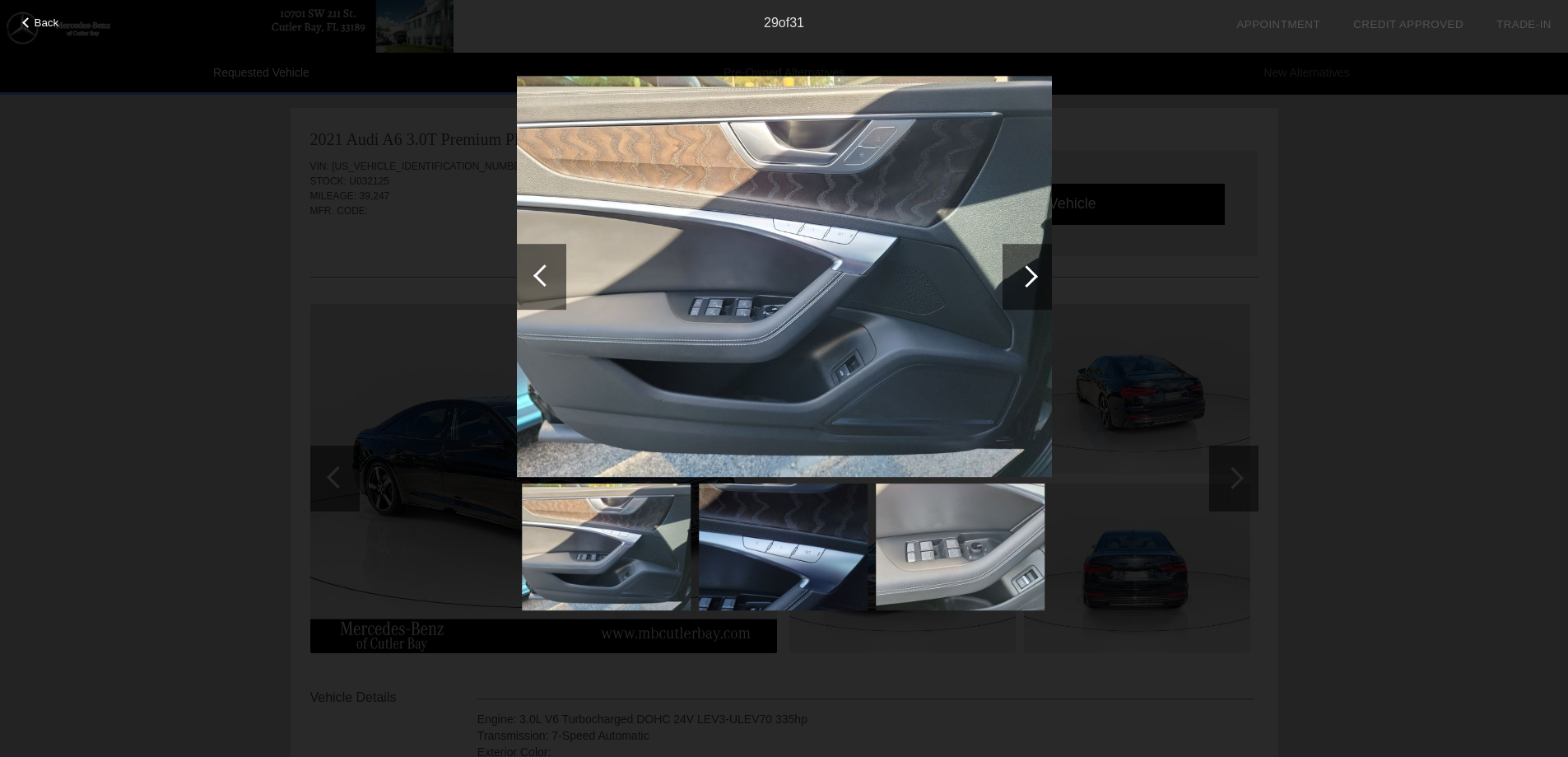
click at [1031, 282] on div at bounding box center [1027, 276] width 22 height 22
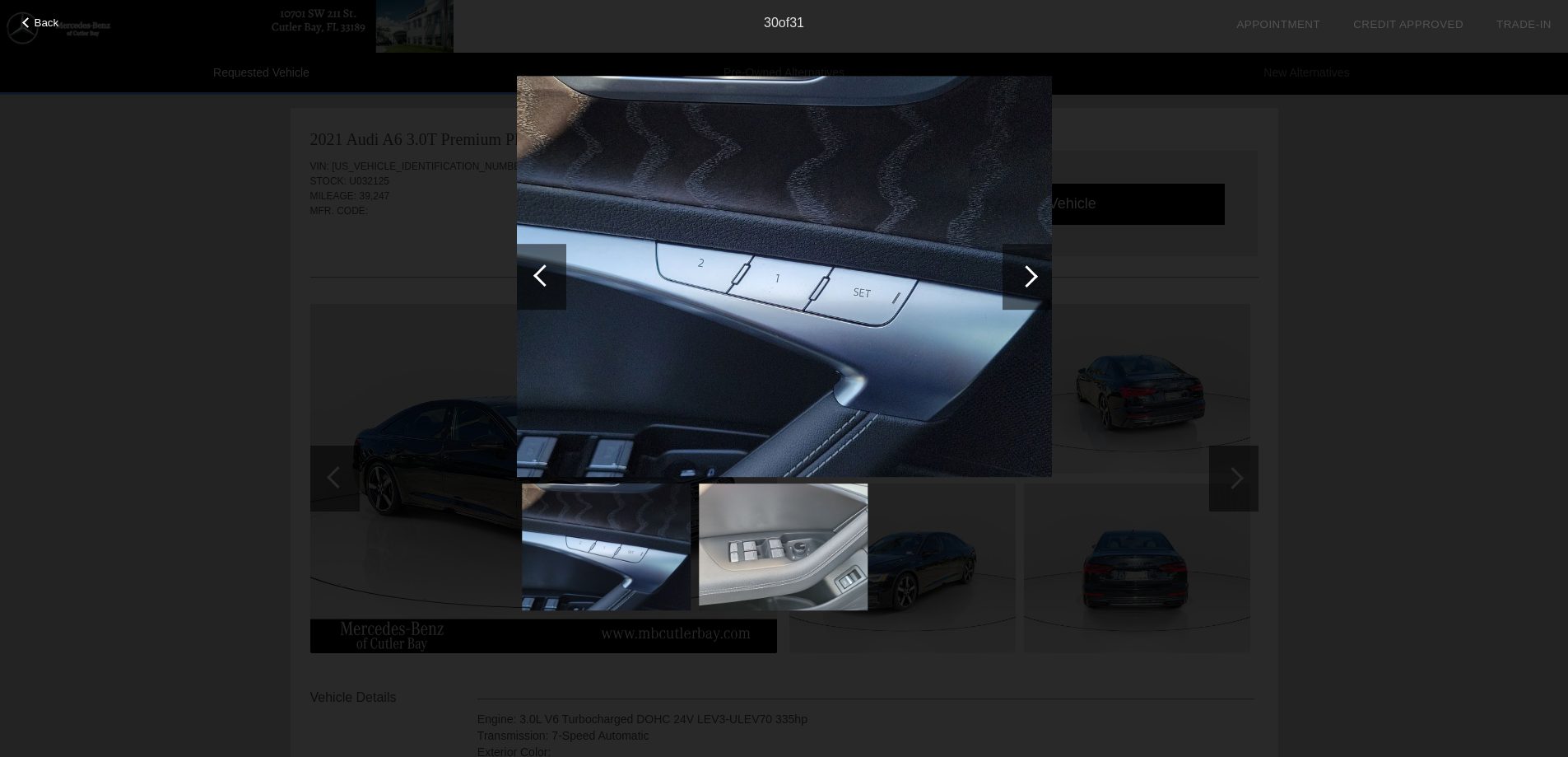
click at [1029, 282] on div at bounding box center [1027, 276] width 22 height 22
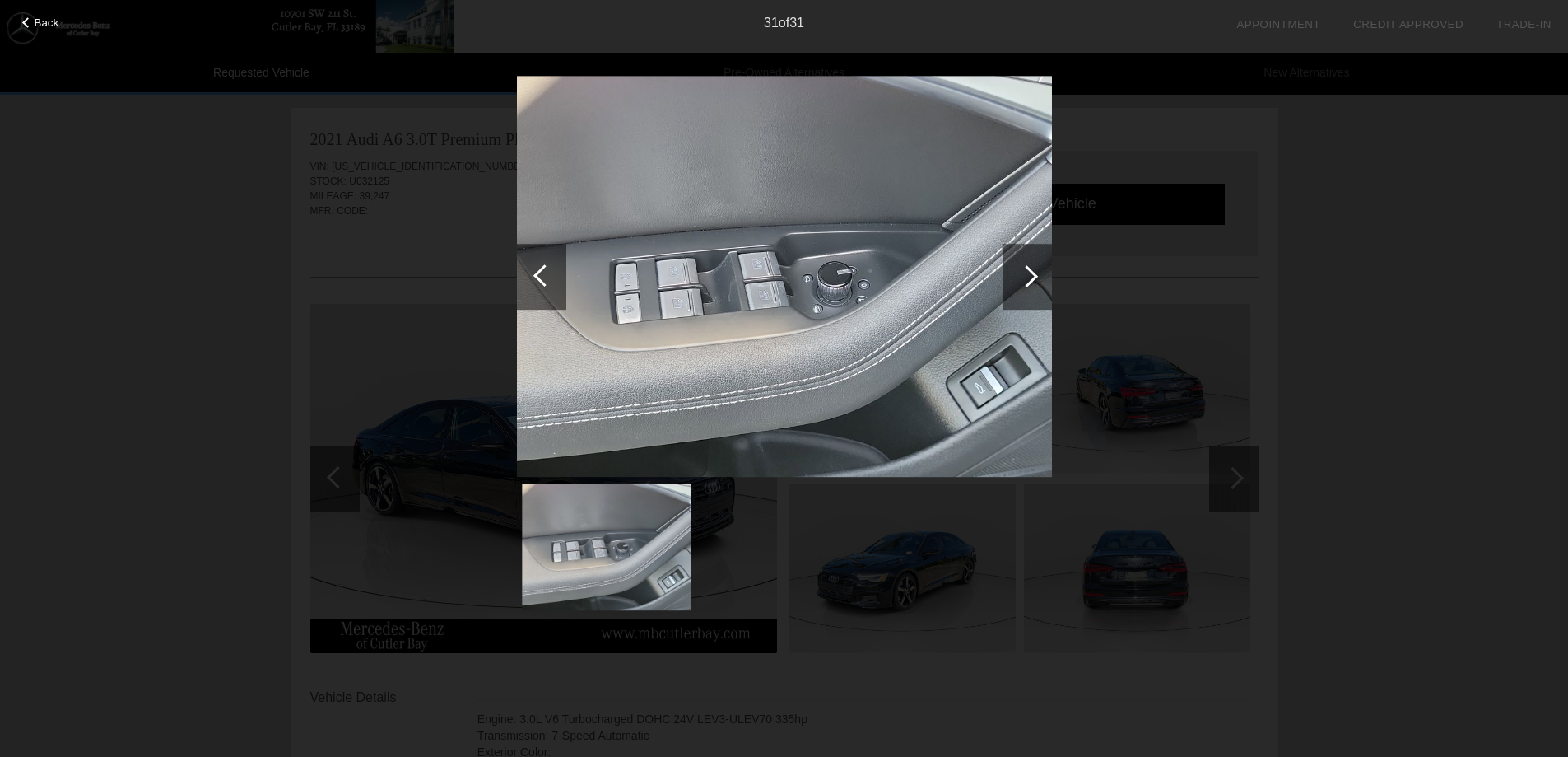
click at [1229, 485] on div "Back 31 of 31" at bounding box center [784, 378] width 1568 height 757
drag, startPoint x: 1434, startPoint y: 355, endPoint x: 846, endPoint y: 215, distance: 604.4
click at [1433, 355] on div "Back 31 of 31" at bounding box center [784, 378] width 1568 height 757
click at [48, 22] on span "Back" at bounding box center [47, 22] width 25 height 12
